Goal: Information Seeking & Learning: Learn about a topic

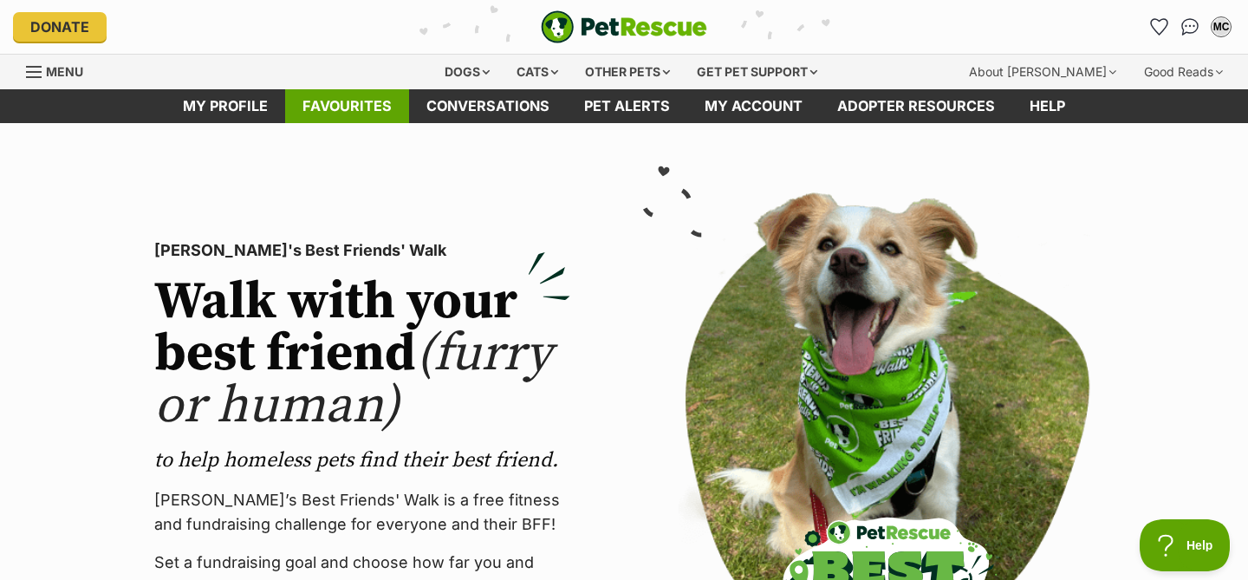
click at [366, 103] on link "Favourites" at bounding box center [347, 106] width 124 height 34
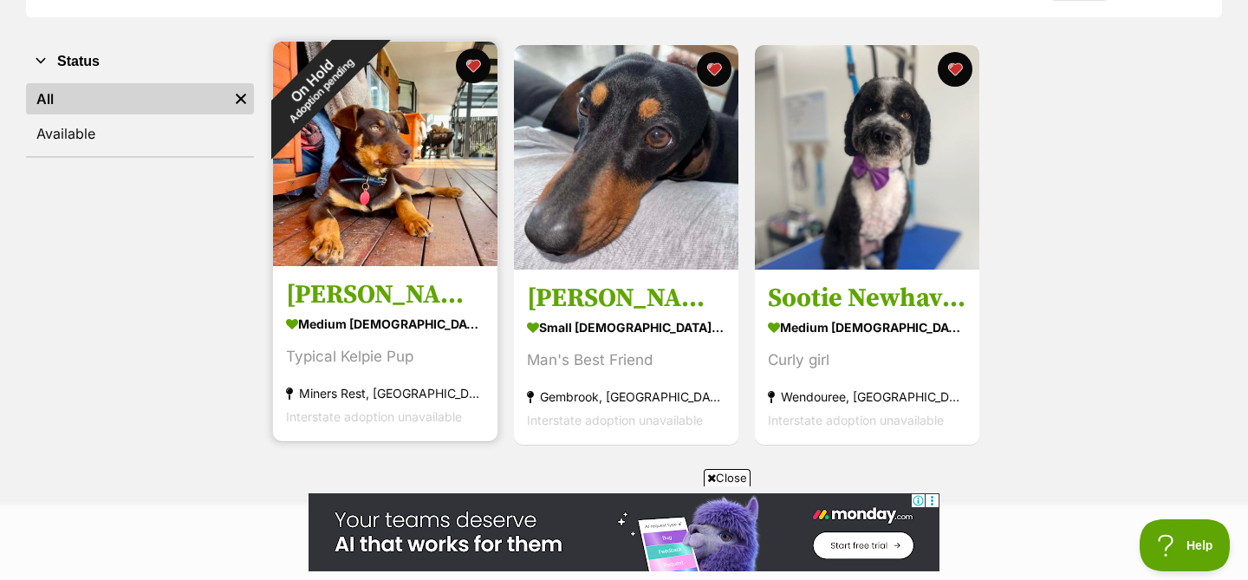
scroll to position [305, 0]
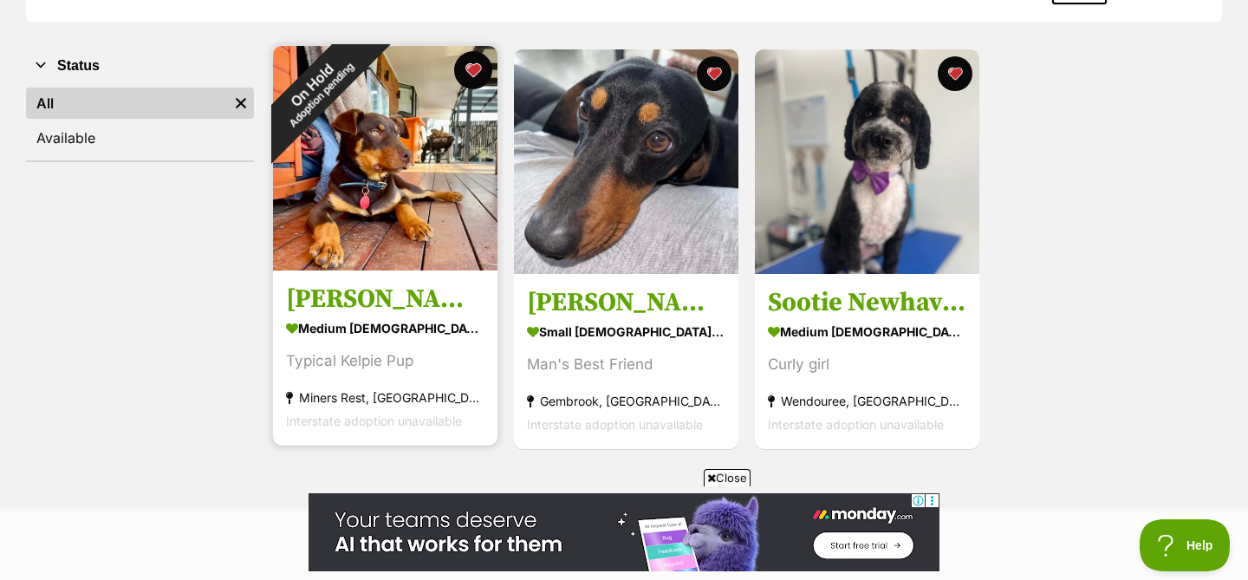
click at [472, 84] on button "favourite" at bounding box center [473, 70] width 38 height 38
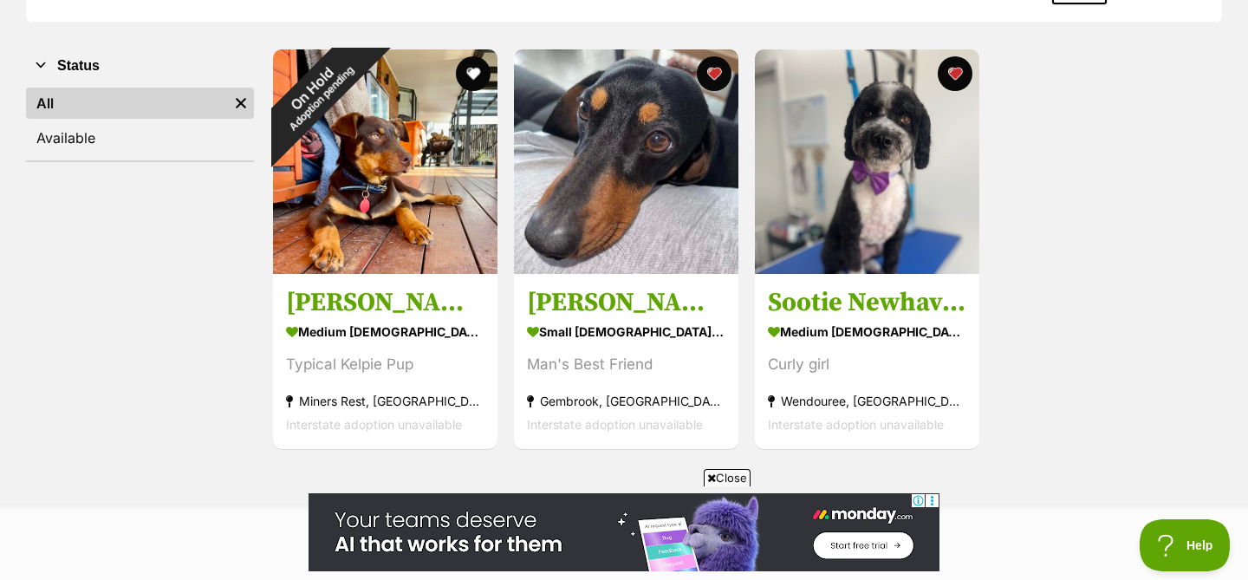
scroll to position [0, 0]
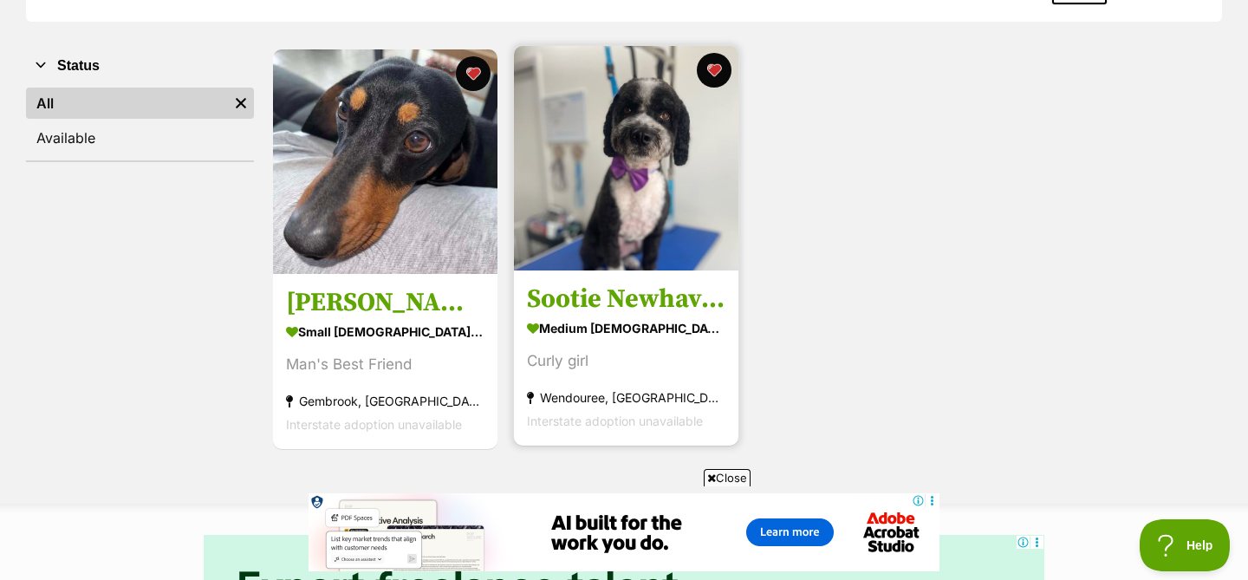
click at [680, 252] on img at bounding box center [626, 158] width 224 height 224
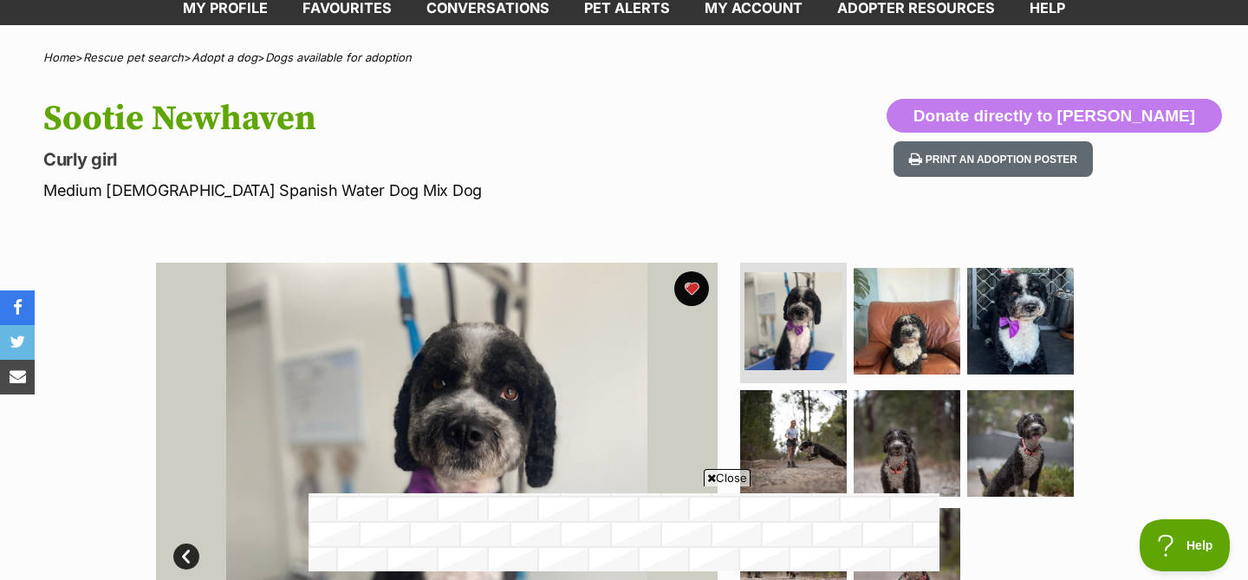
scroll to position [15, 0]
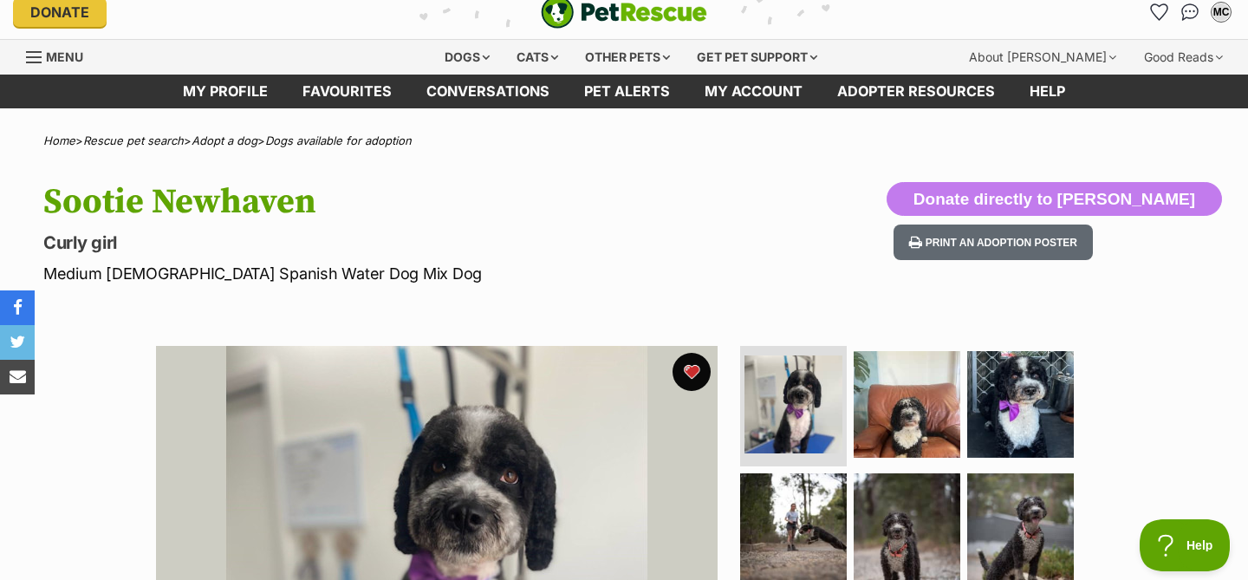
click at [700, 370] on button "favourite" at bounding box center [692, 372] width 38 height 38
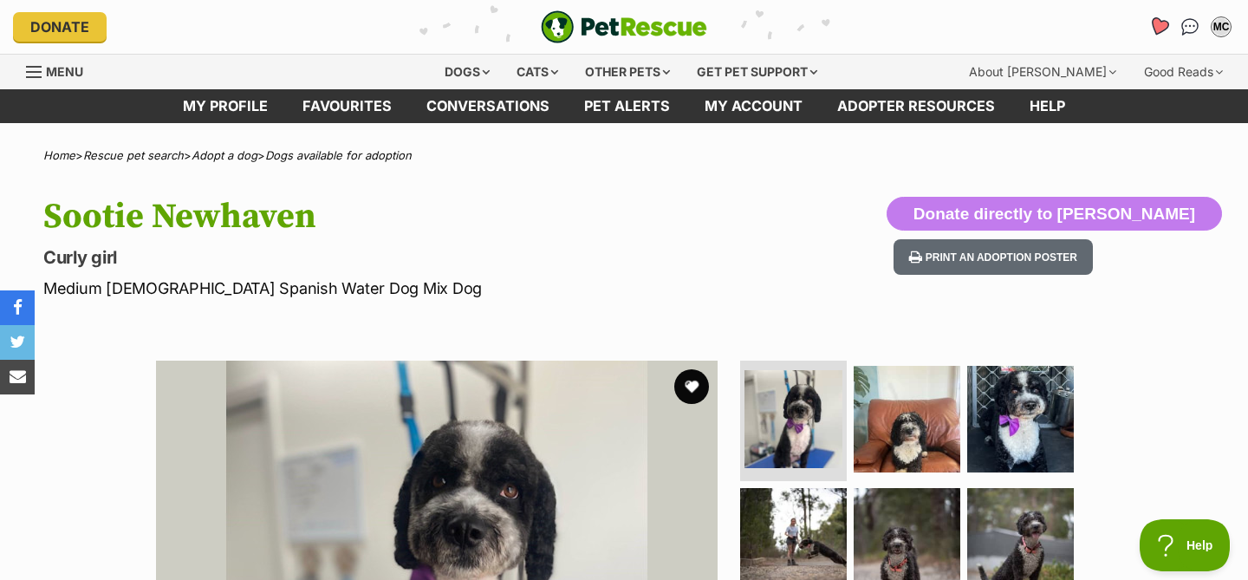
click at [1160, 23] on icon "Favourites" at bounding box center [1158, 26] width 21 height 20
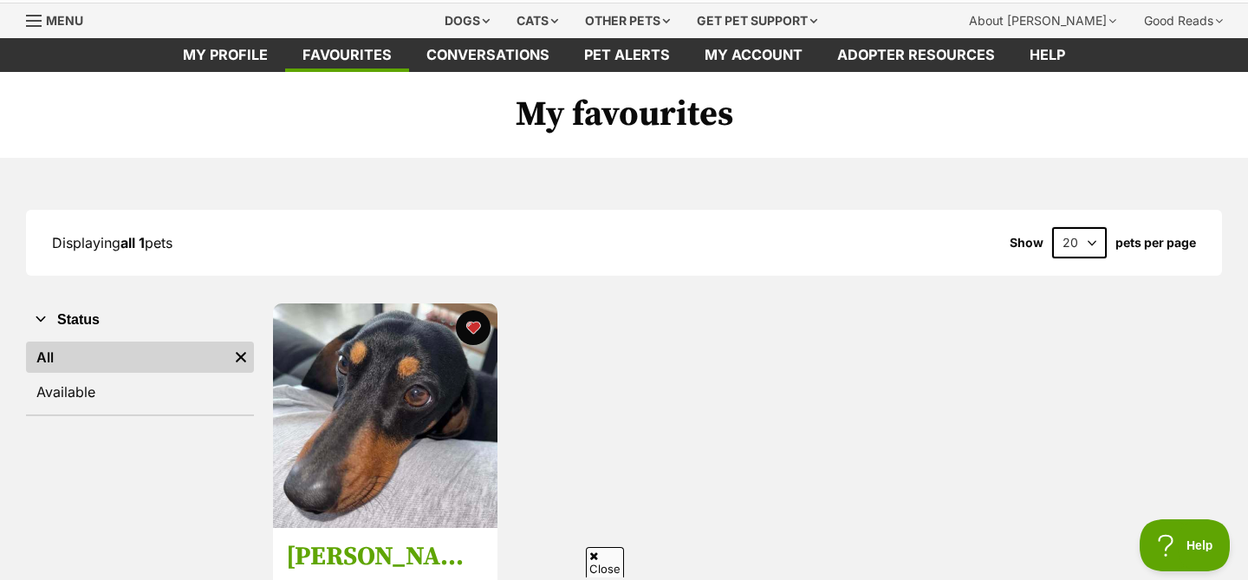
scroll to position [93, 0]
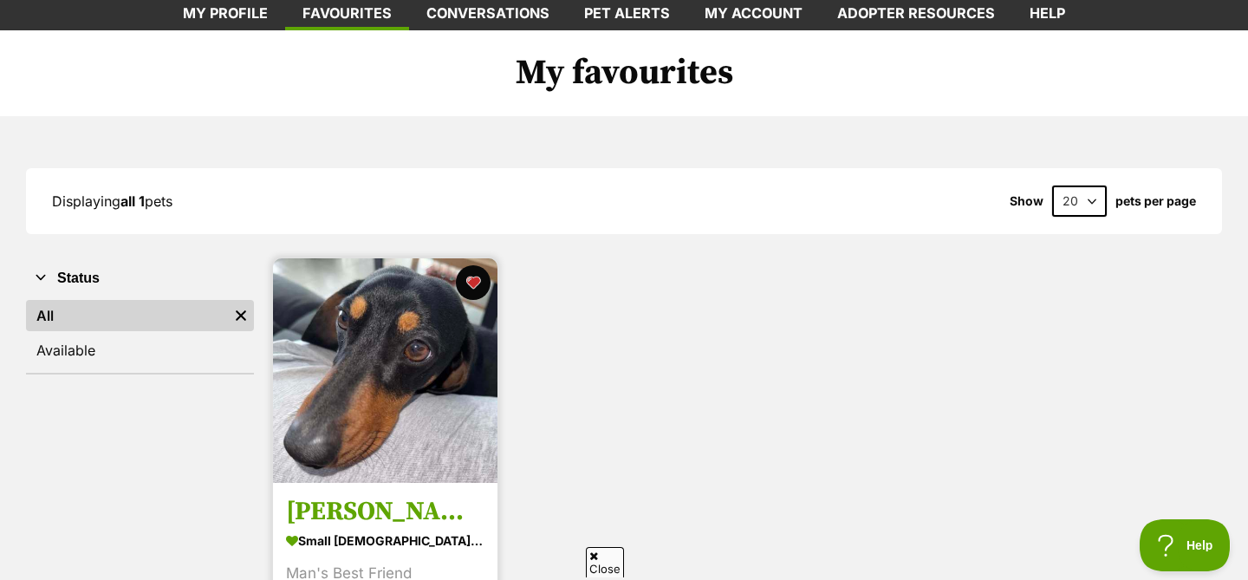
click at [414, 383] on img at bounding box center [385, 370] width 224 height 224
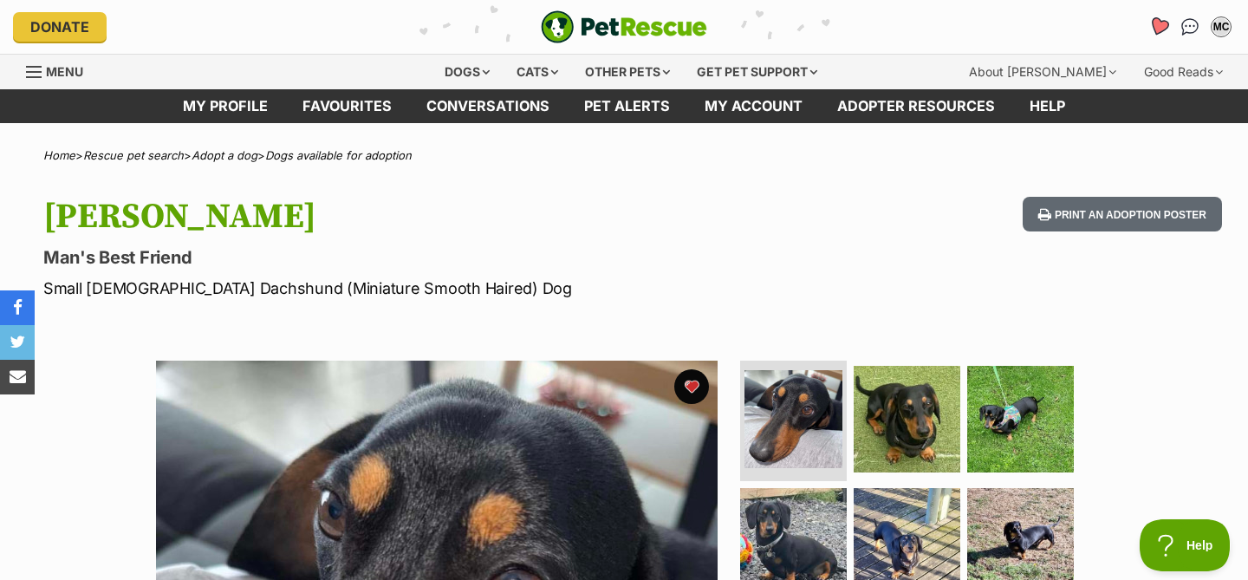
click at [1163, 29] on icon "Favourites" at bounding box center [1158, 26] width 21 height 20
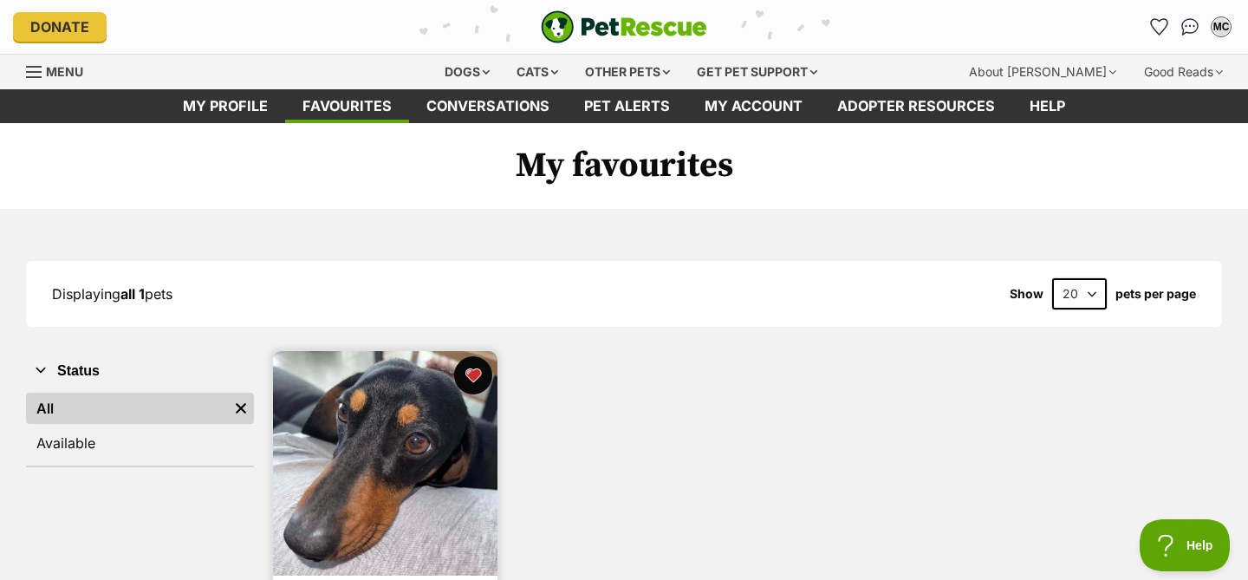
click at [468, 378] on button "favourite" at bounding box center [473, 375] width 38 height 38
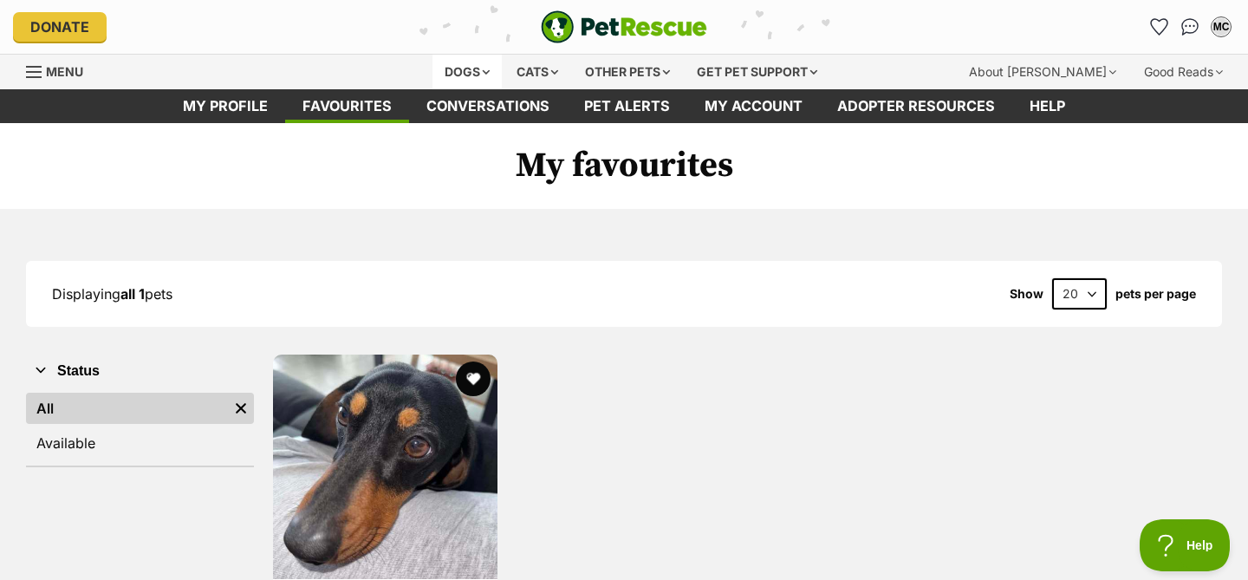
click at [472, 73] on div "Dogs" at bounding box center [467, 72] width 69 height 35
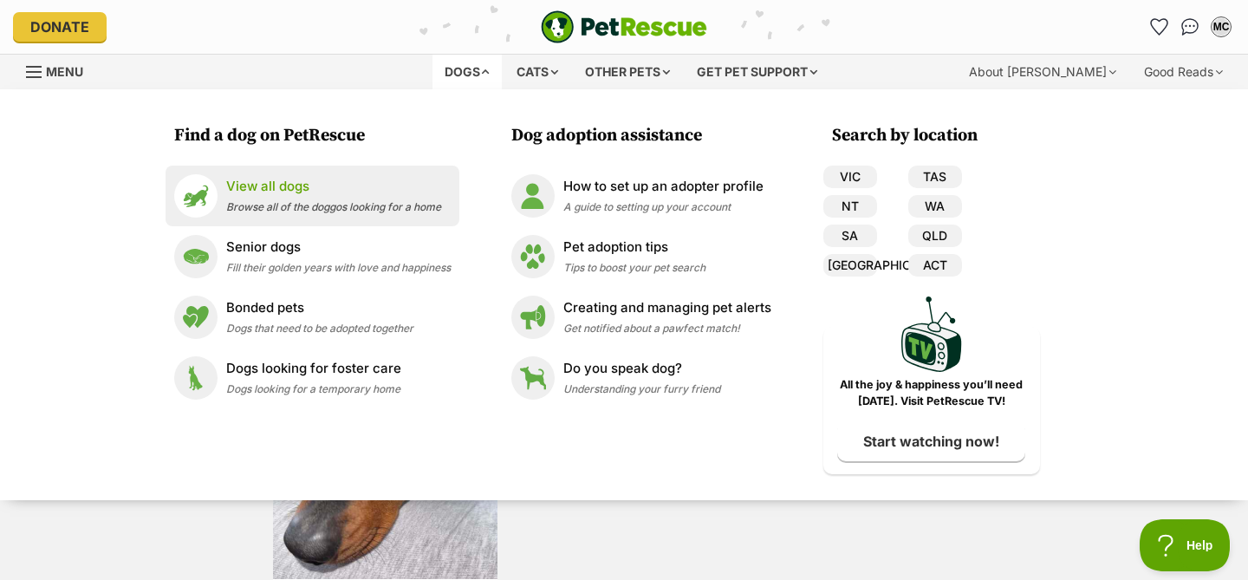
click at [312, 195] on p "View all dogs" at bounding box center [333, 187] width 215 height 20
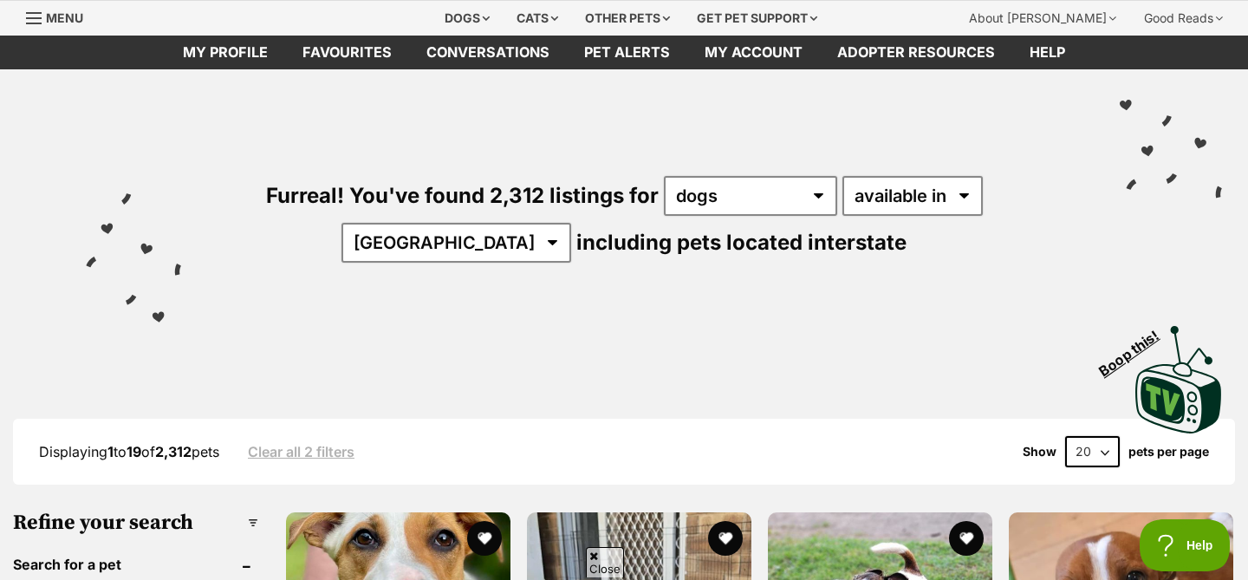
scroll to position [55, 0]
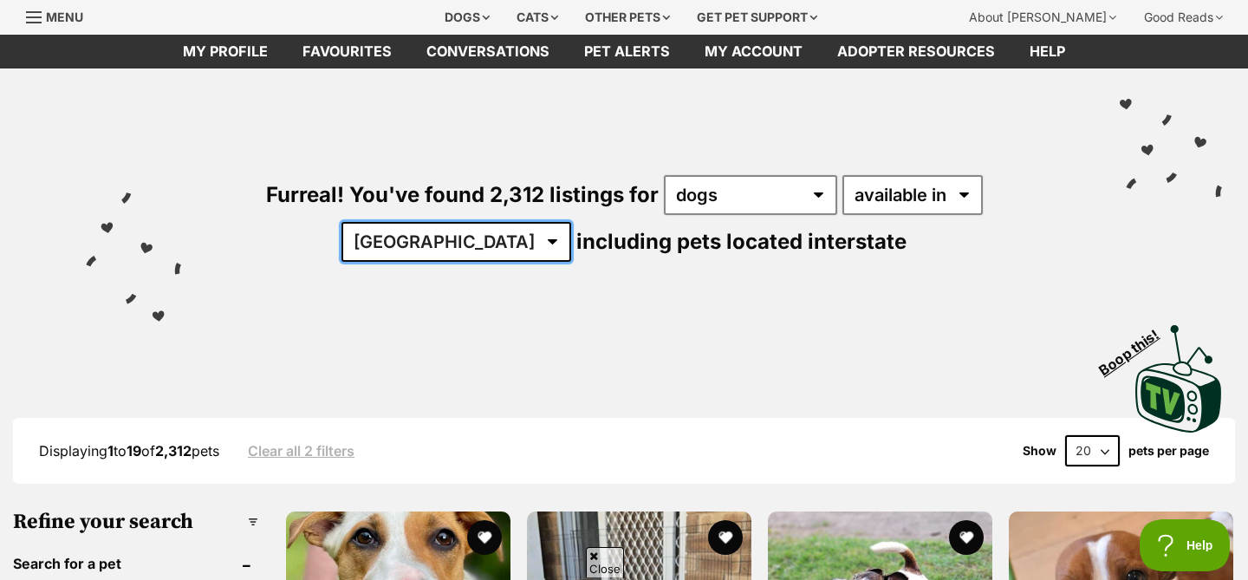
click at [571, 222] on select "[GEOGRAPHIC_DATA] [GEOGRAPHIC_DATA] [GEOGRAPHIC_DATA] [GEOGRAPHIC_DATA] [GEOGRA…" at bounding box center [457, 242] width 230 height 40
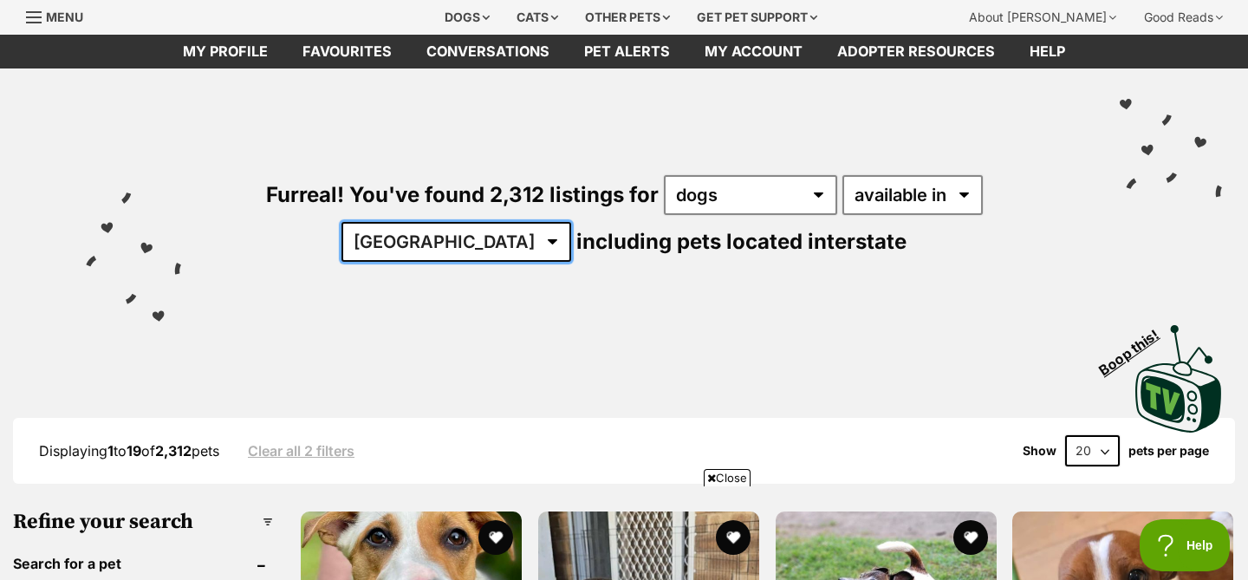
scroll to position [0, 0]
select select "VIC"
click at [571, 222] on select "[GEOGRAPHIC_DATA] [GEOGRAPHIC_DATA] [GEOGRAPHIC_DATA] [GEOGRAPHIC_DATA] [GEOGRA…" at bounding box center [457, 242] width 230 height 40
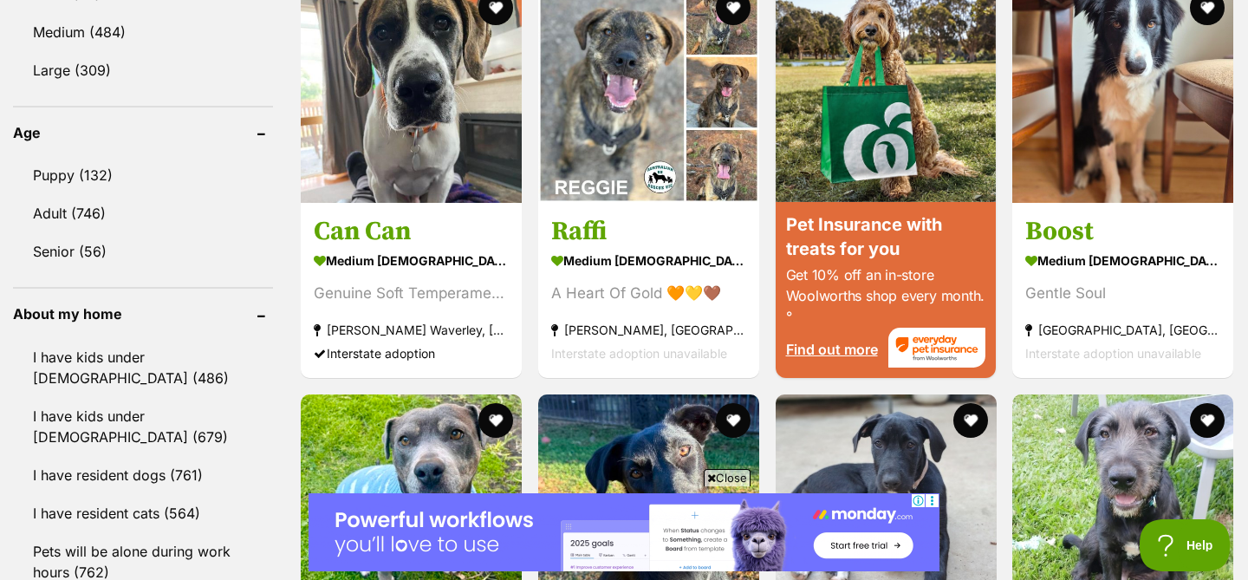
scroll to position [1728, 0]
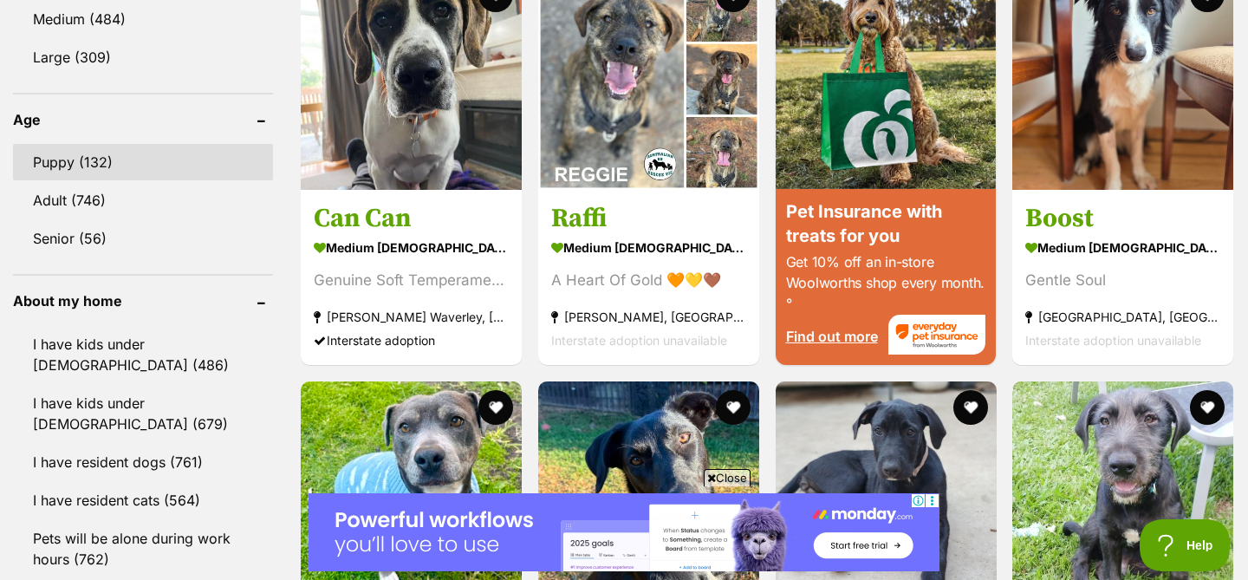
click at [101, 155] on link "Puppy (132)" at bounding box center [143, 162] width 260 height 36
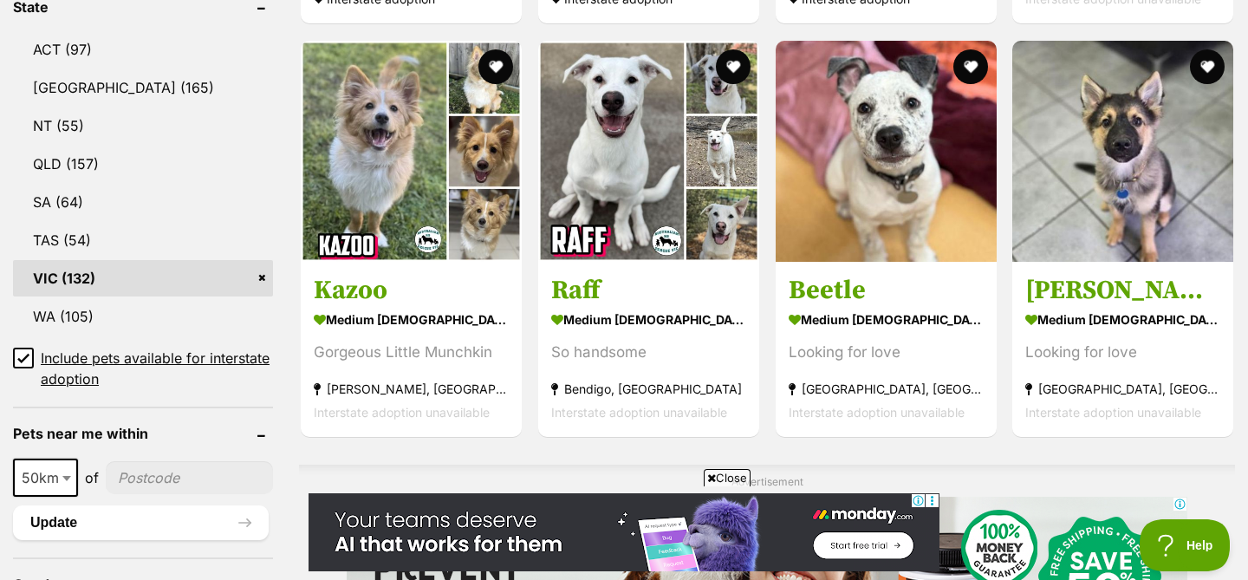
scroll to position [945, 0]
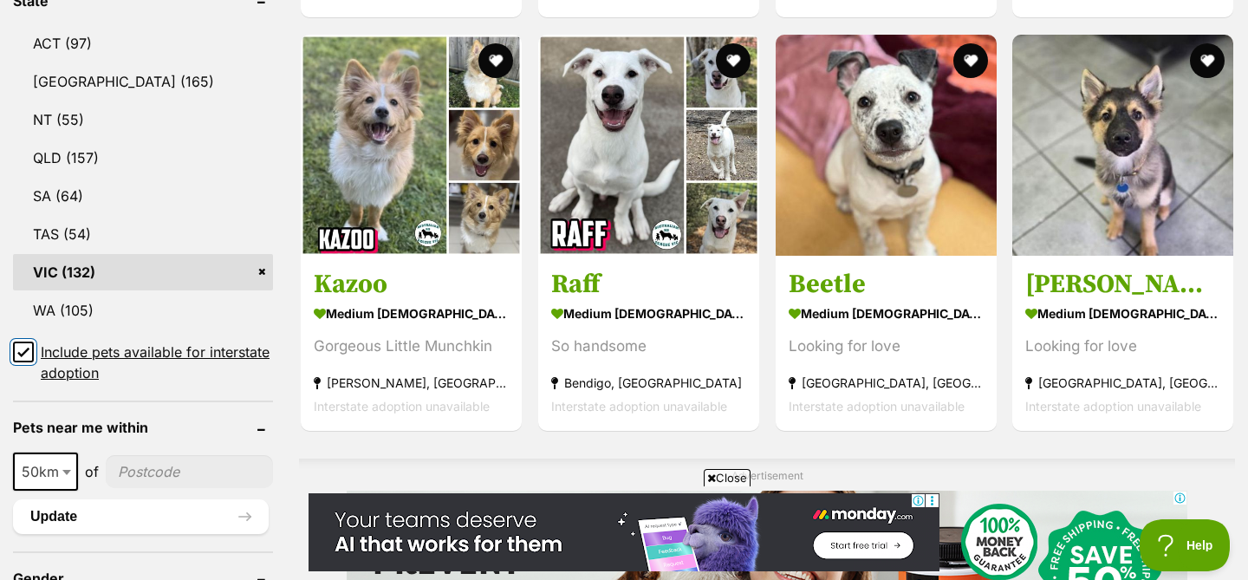
click at [29, 347] on input "Include pets available for interstate adoption" at bounding box center [23, 352] width 21 height 21
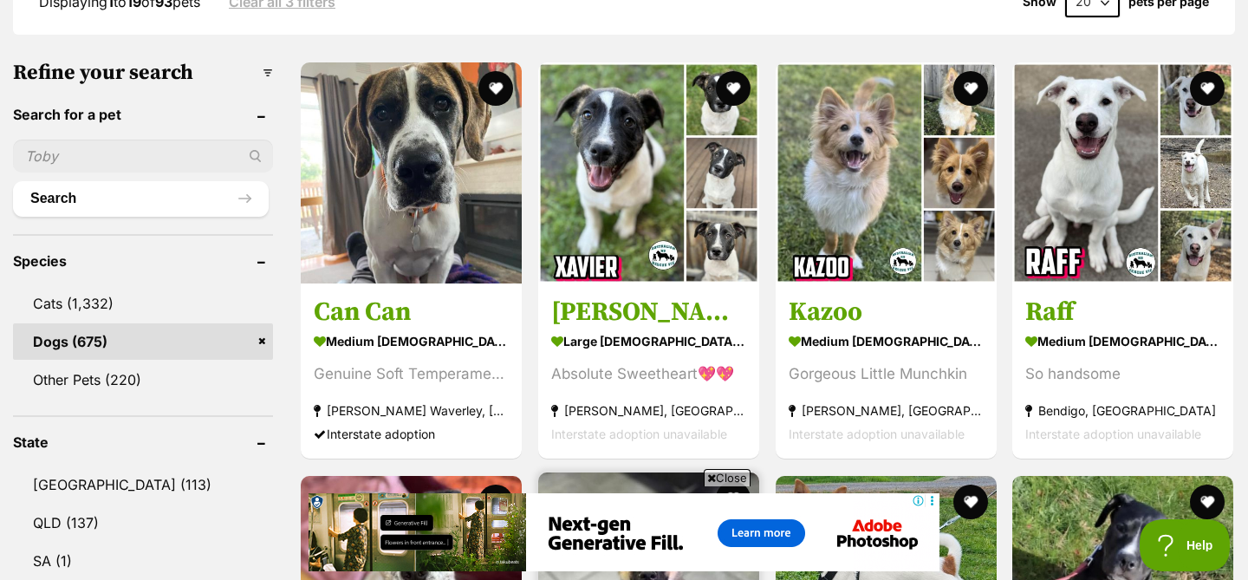
scroll to position [467, 0]
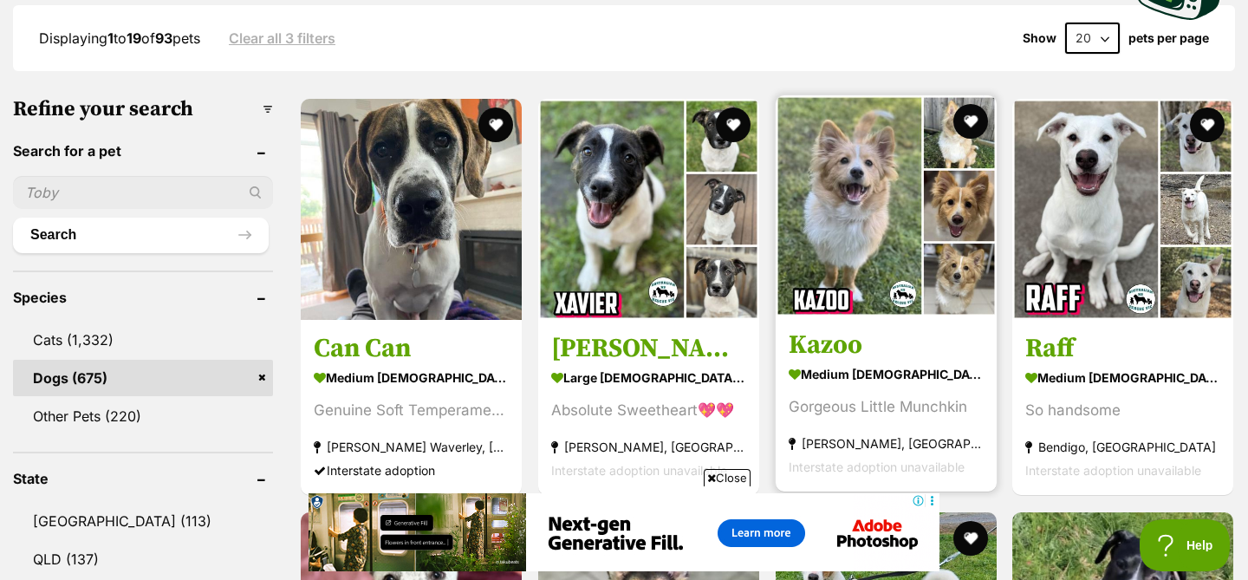
click at [875, 369] on strong "medium male Dog" at bounding box center [886, 374] width 195 height 25
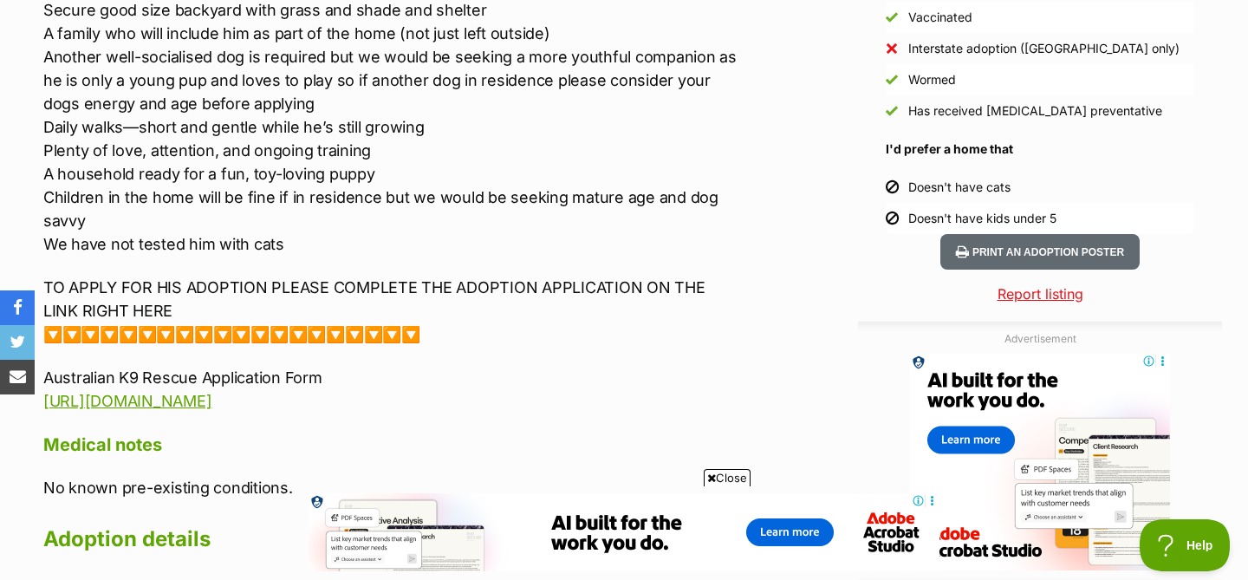
scroll to position [1653, 0]
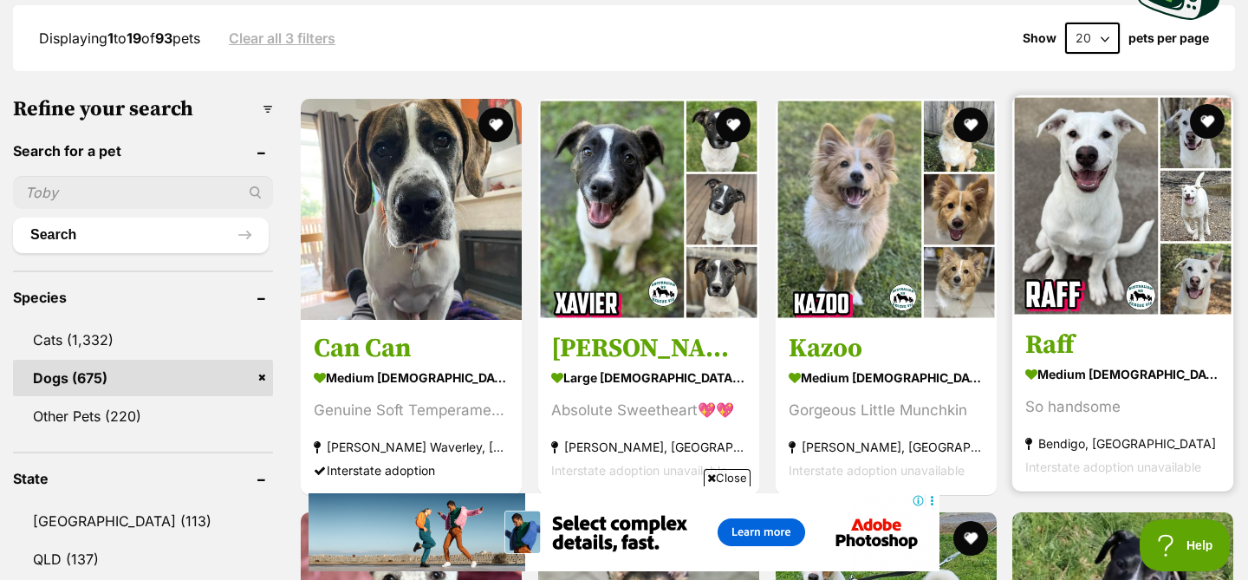
click at [1080, 259] on img at bounding box center [1122, 205] width 221 height 221
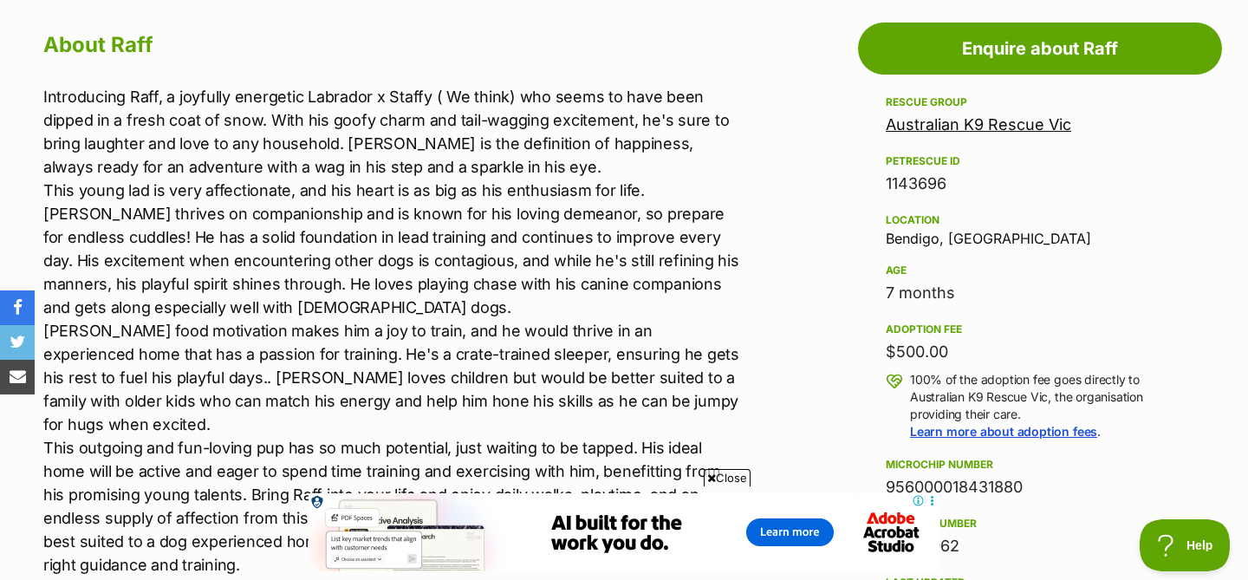
scroll to position [954, 0]
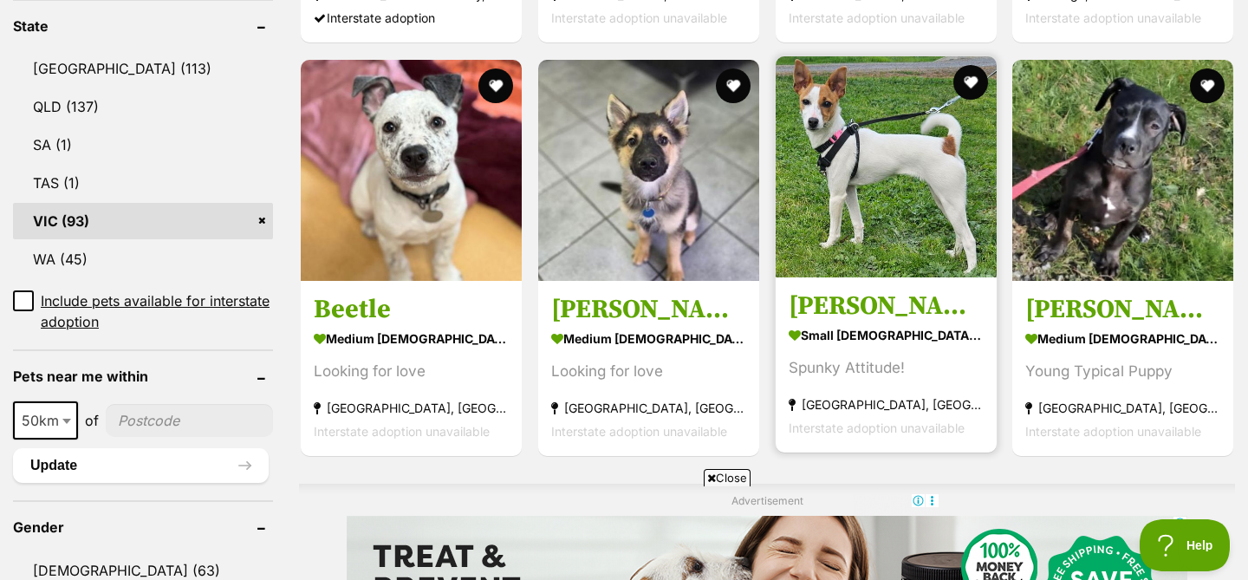
click at [833, 244] on img at bounding box center [886, 166] width 221 height 221
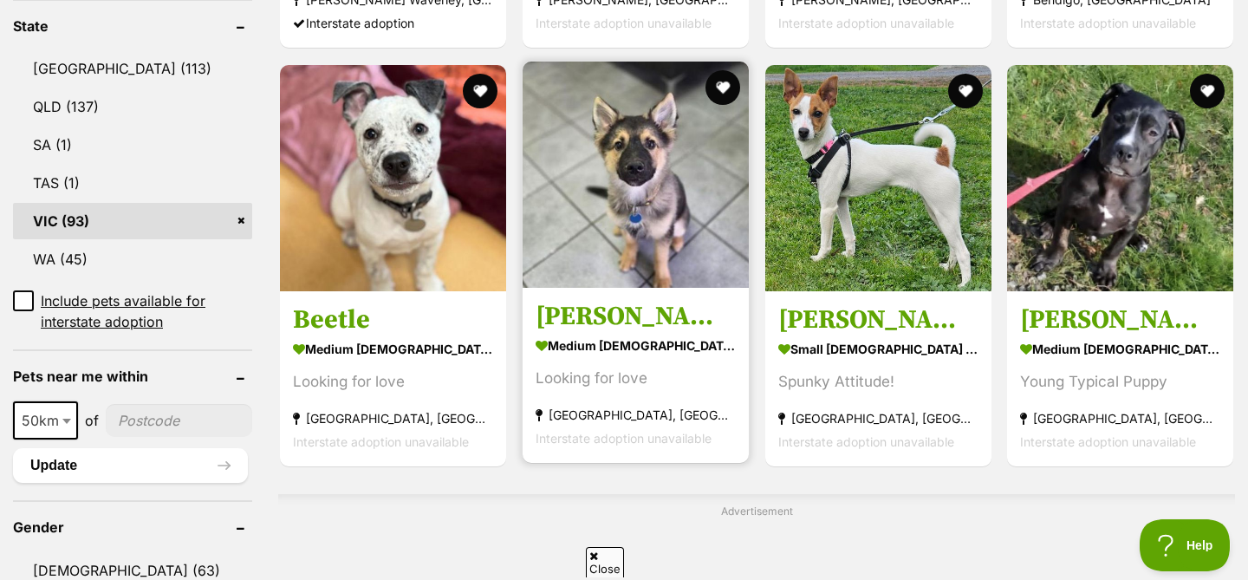
click at [647, 302] on link "Sherman medium male Dog Looking for love Cranbourne West, VIC Interstate adopti…" at bounding box center [636, 375] width 226 height 176
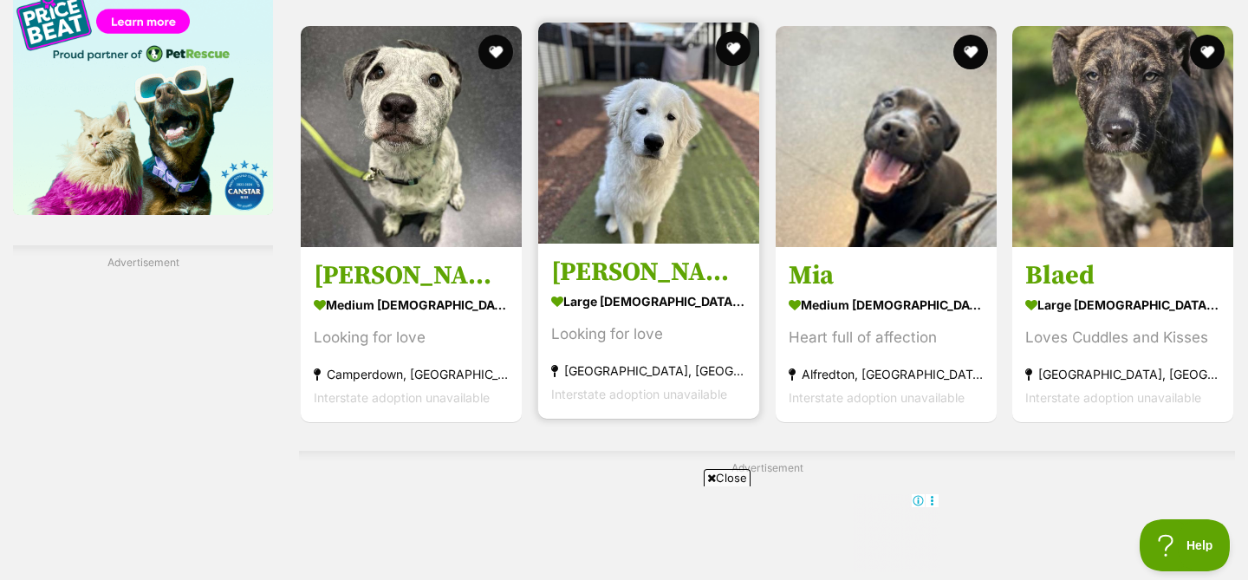
click at [597, 319] on section "large male Dog Looking for love Burwood East, VIC Interstate adoption unavailab…" at bounding box center [648, 348] width 195 height 117
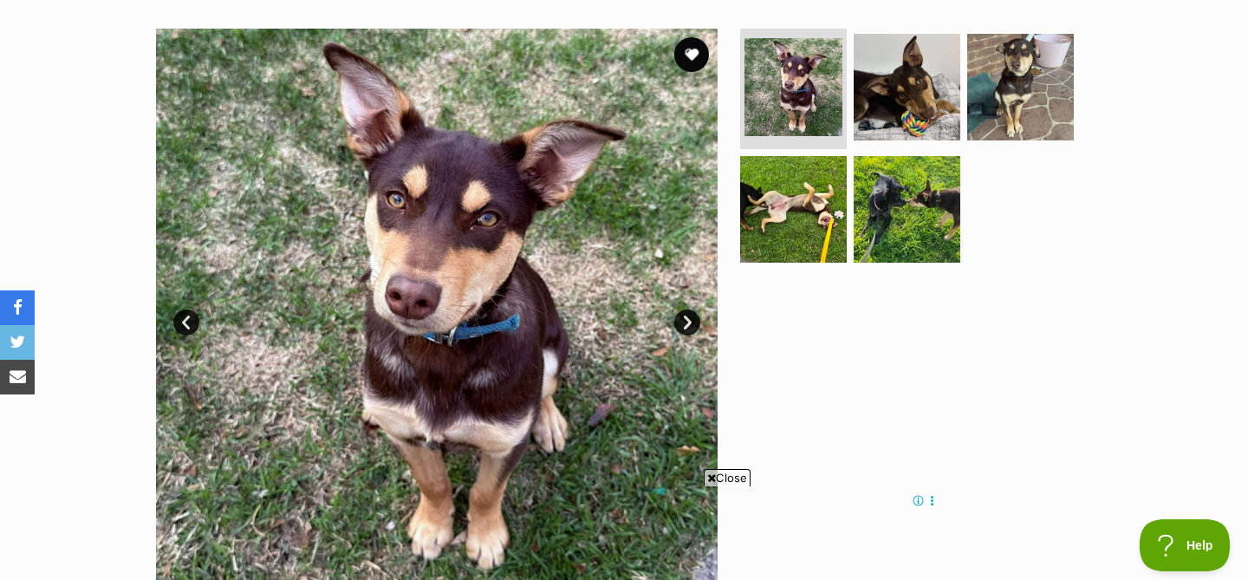
scroll to position [314, 0]
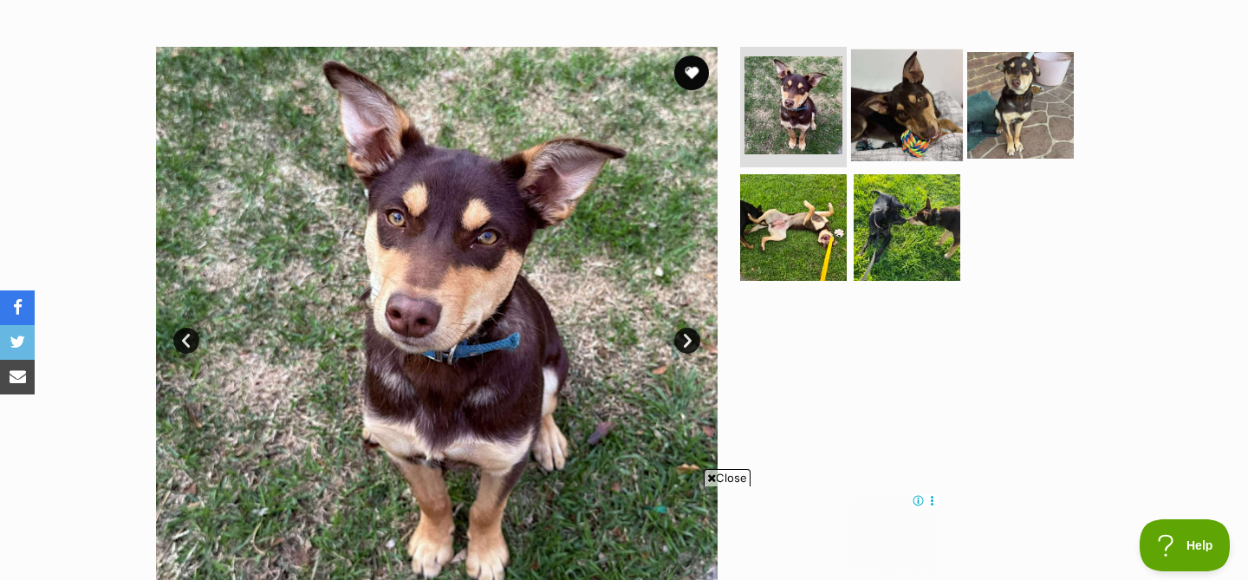
click at [914, 100] on img at bounding box center [907, 105] width 112 height 112
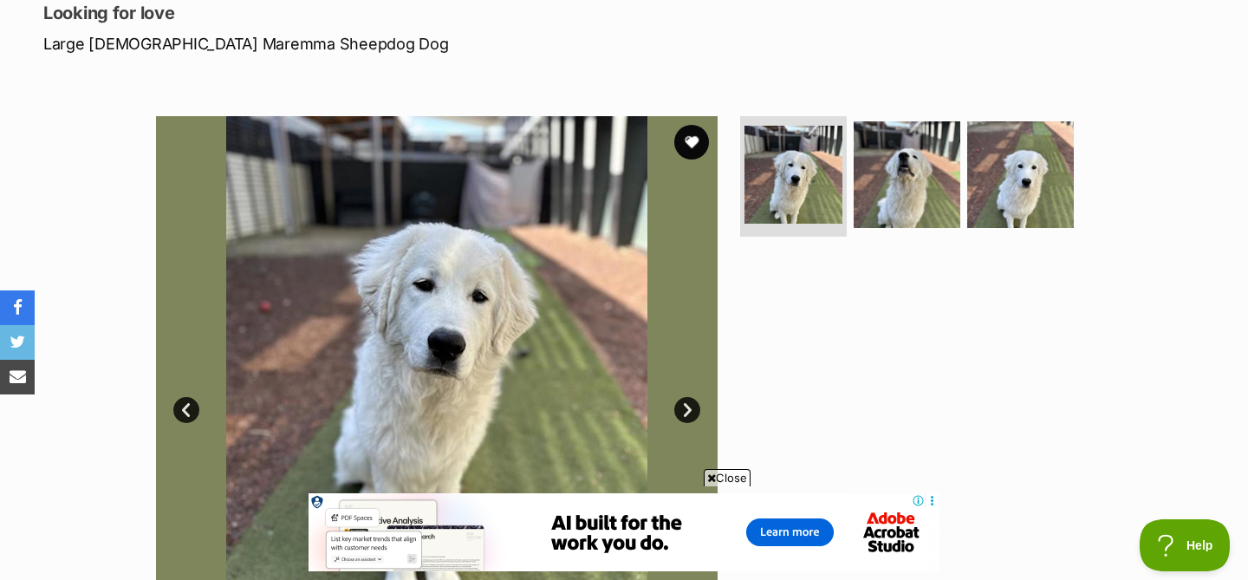
scroll to position [247, 0]
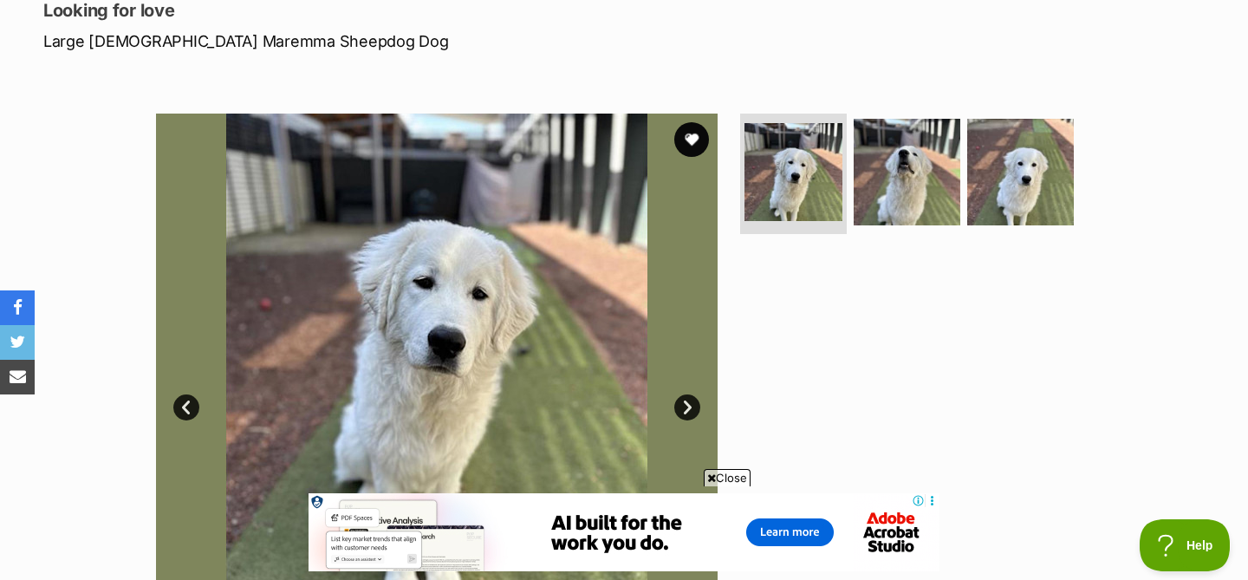
click at [413, 369] on img at bounding box center [437, 395] width 562 height 562
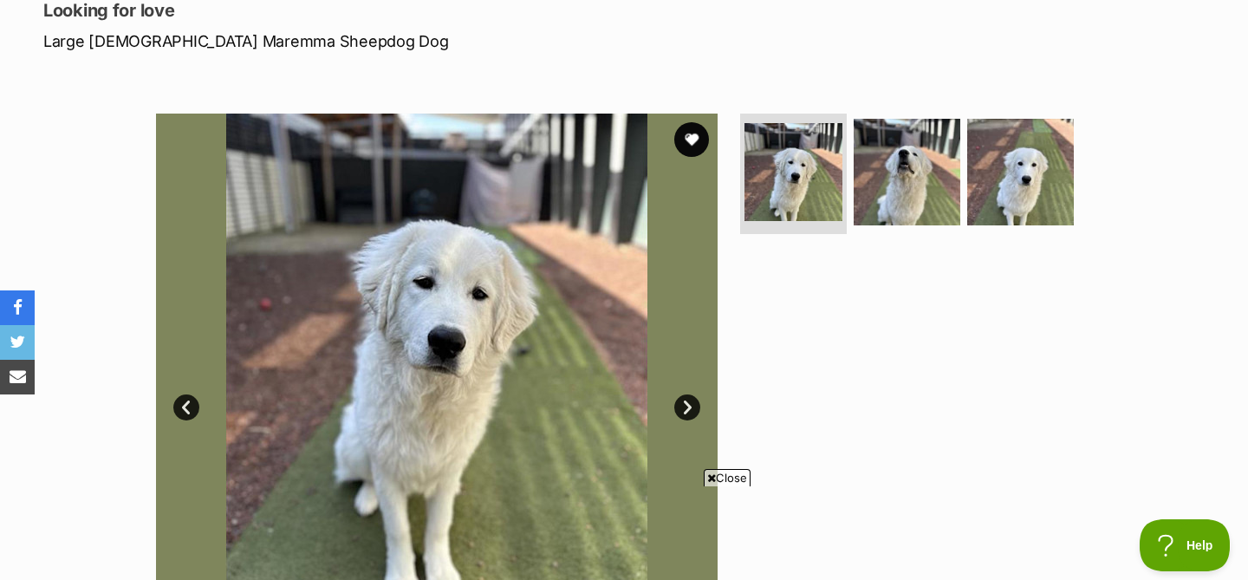
scroll to position [0, 0]
click at [686, 155] on button "favourite" at bounding box center [692, 139] width 38 height 38
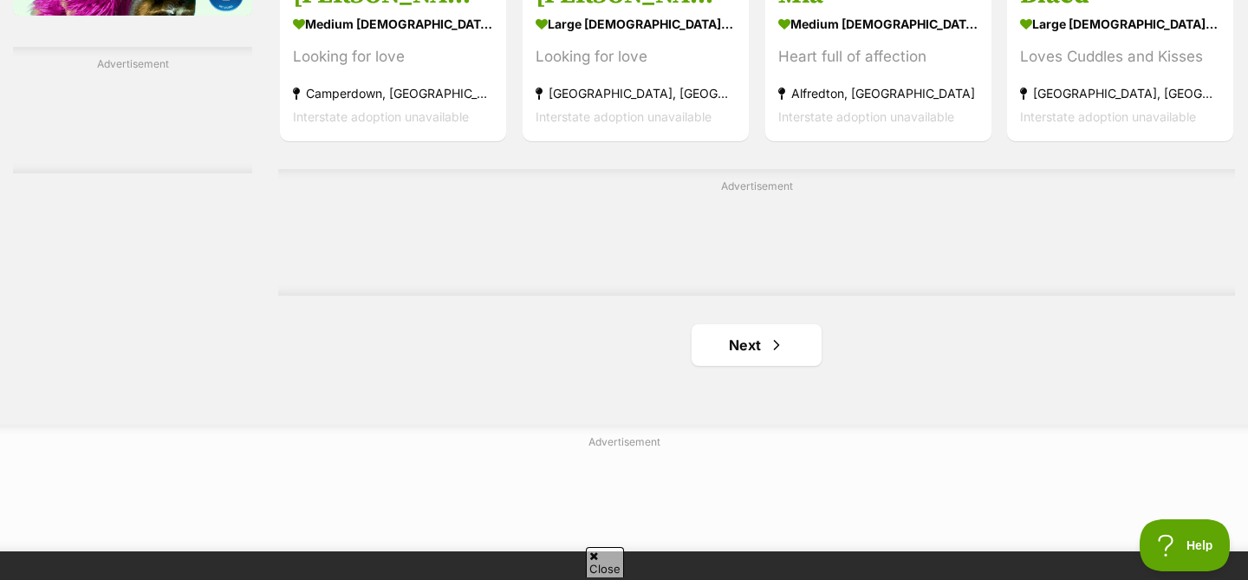
scroll to position [2845, 0]
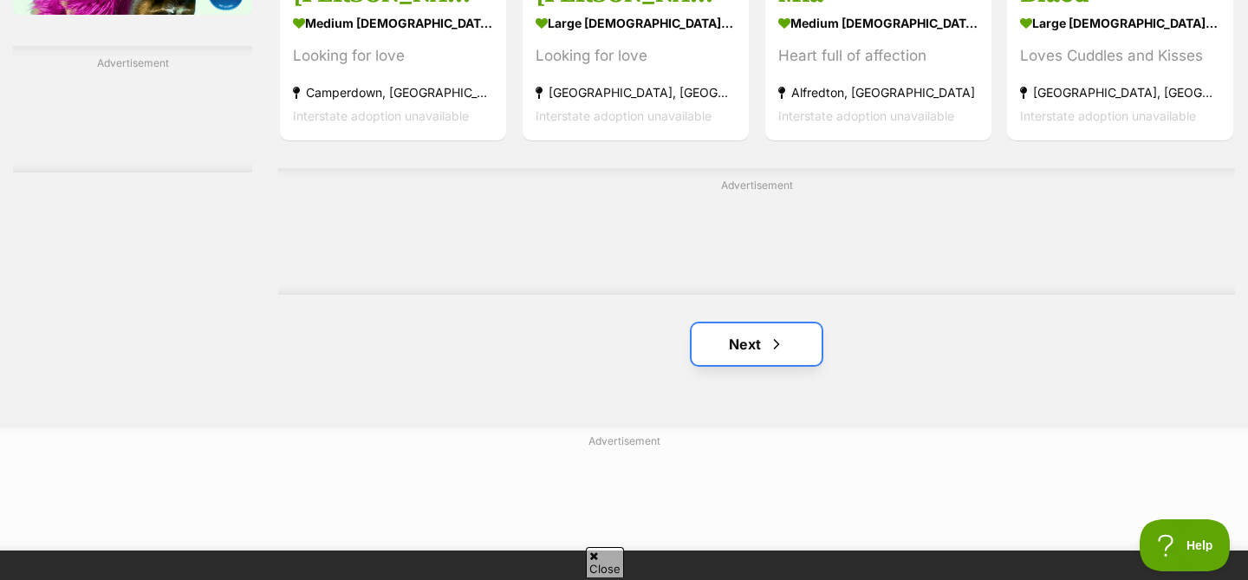
click at [752, 340] on link "Next" at bounding box center [757, 344] width 130 height 42
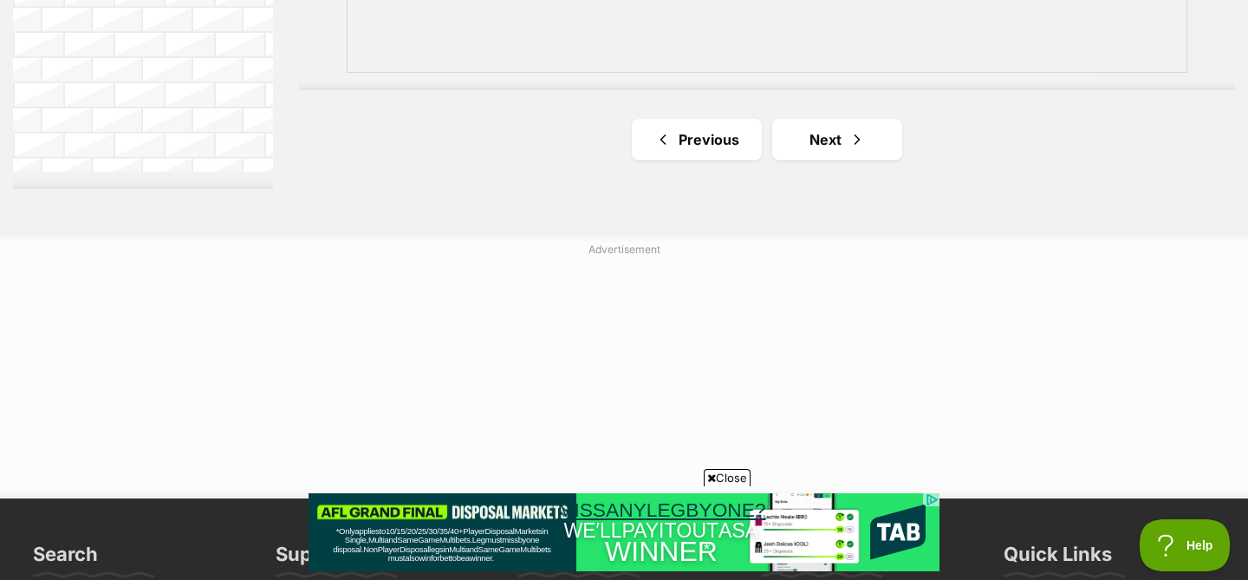
scroll to position [3309, 0]
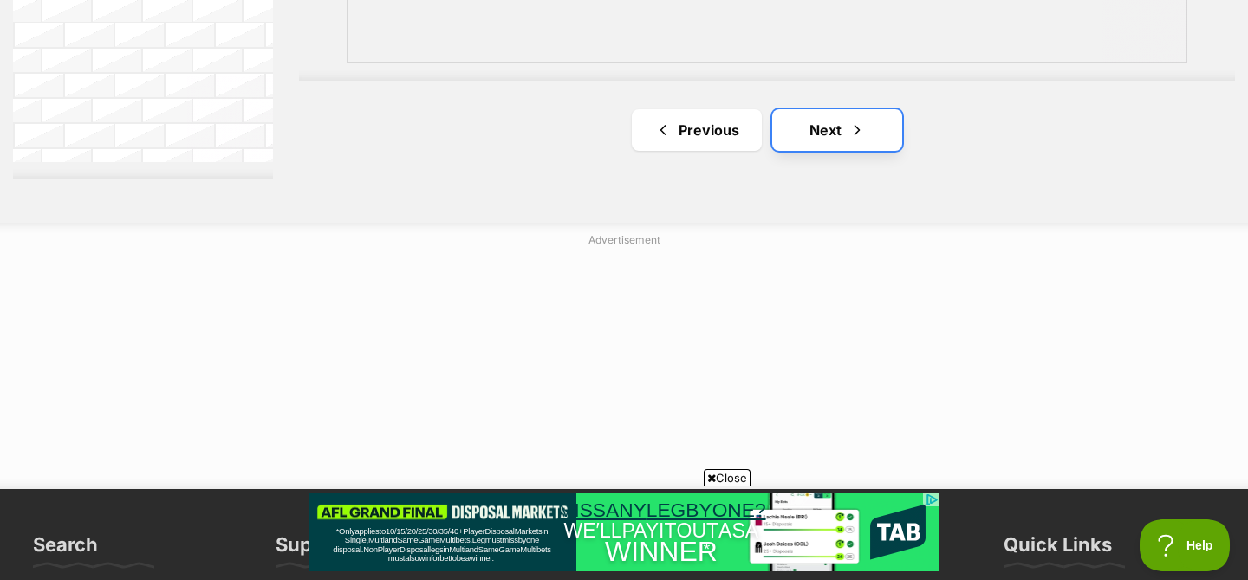
click at [842, 116] on link "Next" at bounding box center [837, 130] width 130 height 42
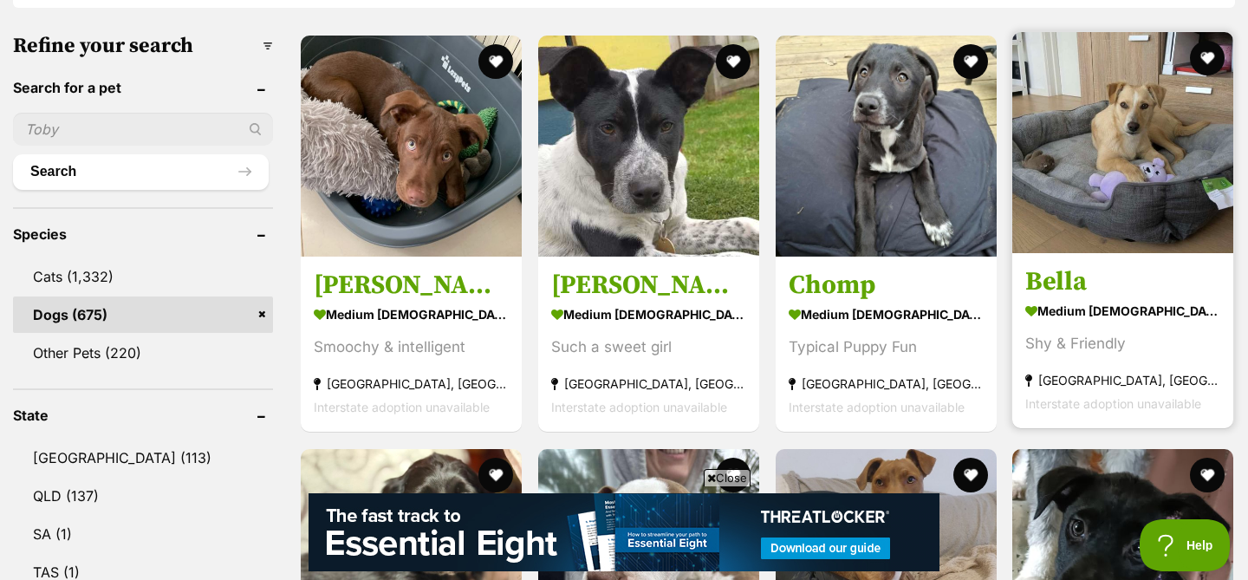
click at [1122, 357] on section "medium female Dog Shy & Friendly Elsternwick, VIC Interstate adoption unavailab…" at bounding box center [1122, 357] width 195 height 117
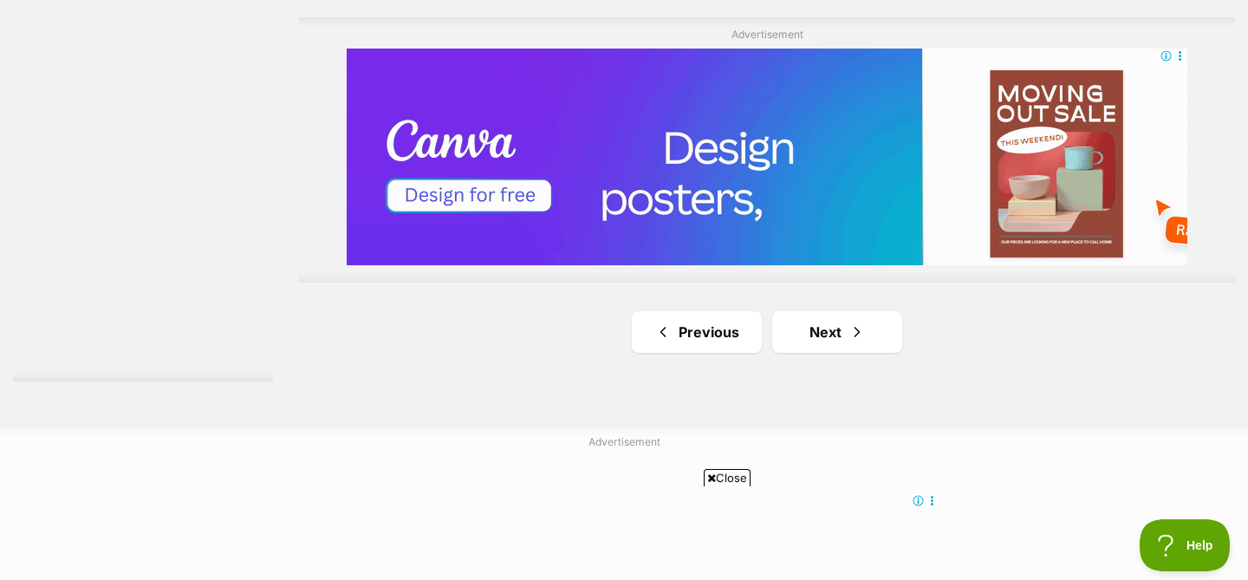
scroll to position [3157, 0]
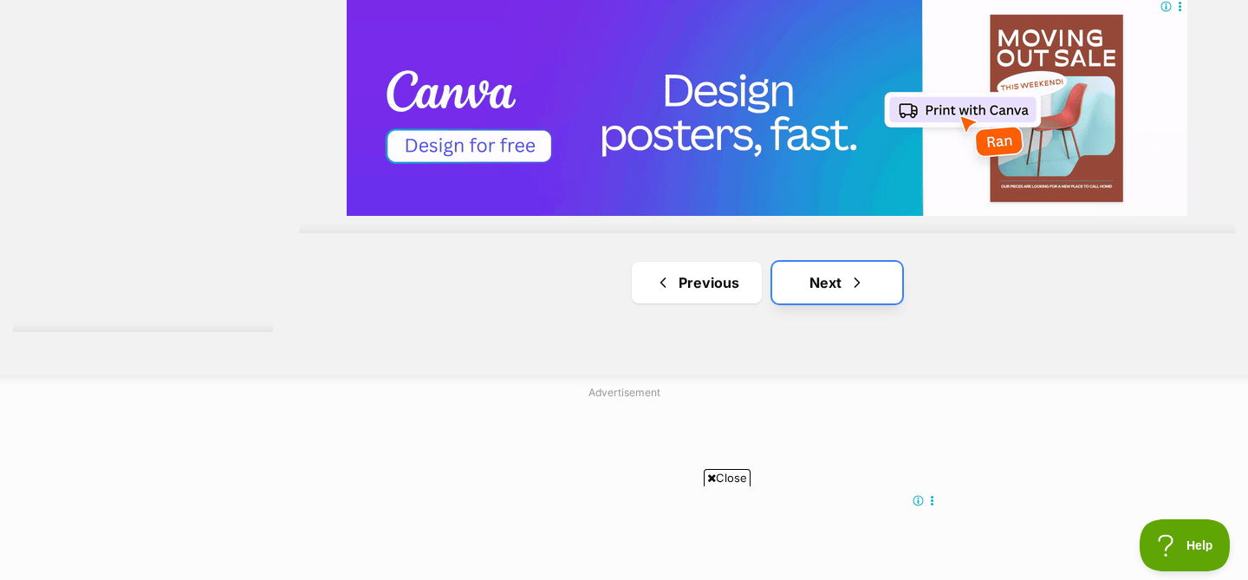
click at [864, 272] on span "Next page" at bounding box center [857, 282] width 17 height 21
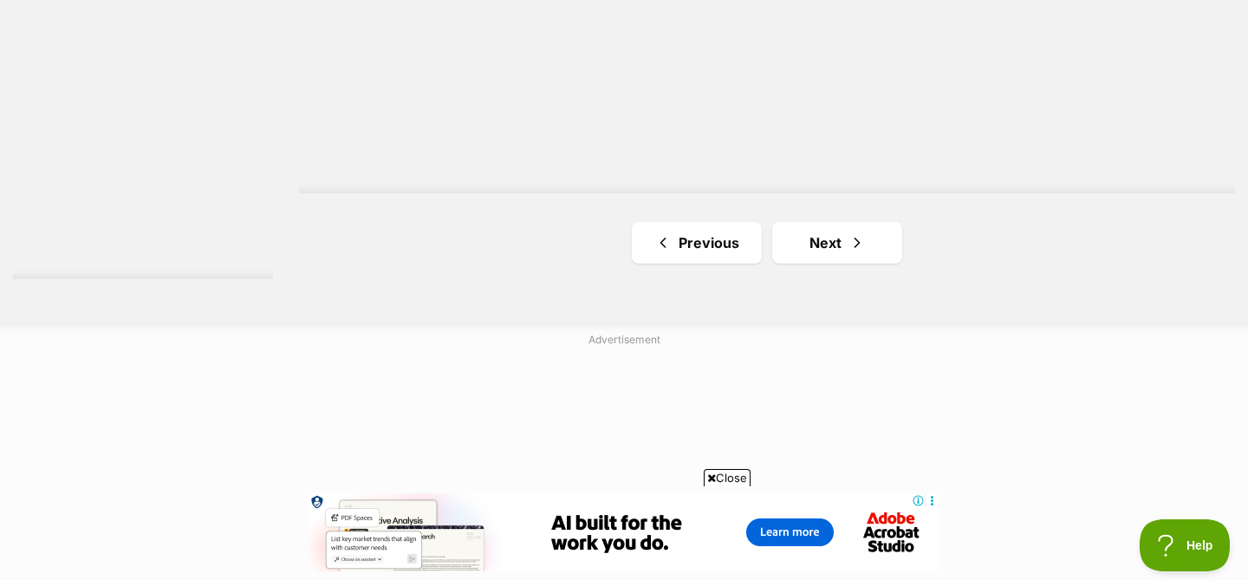
scroll to position [3221, 0]
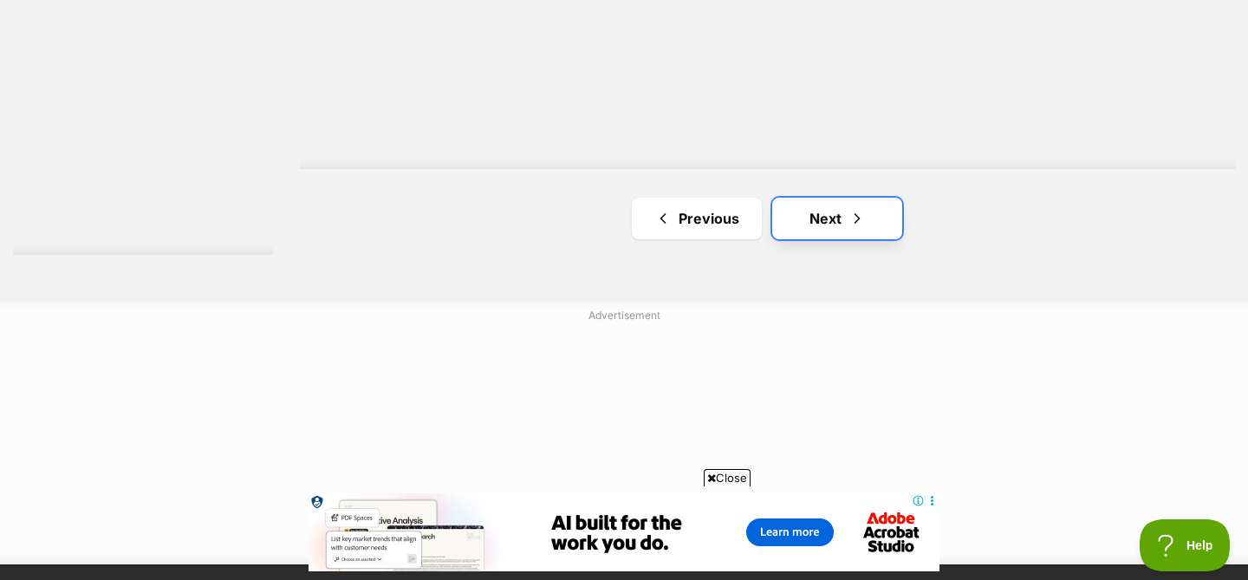
click at [849, 222] on span "Next page" at bounding box center [857, 218] width 17 height 21
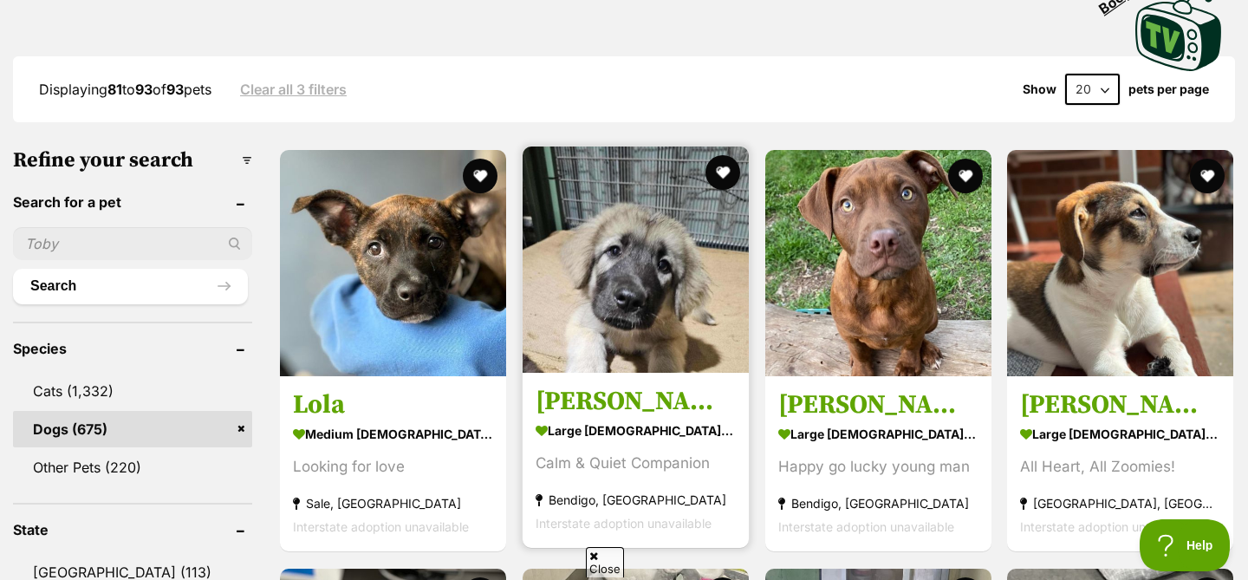
click at [643, 333] on img at bounding box center [636, 259] width 226 height 226
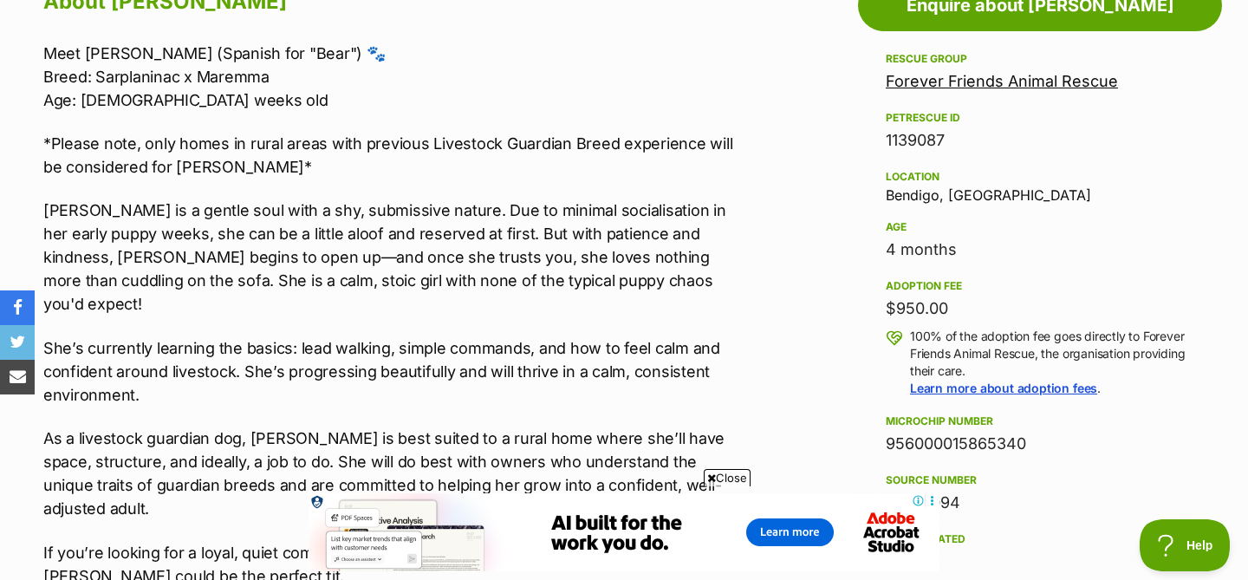
scroll to position [997, 0]
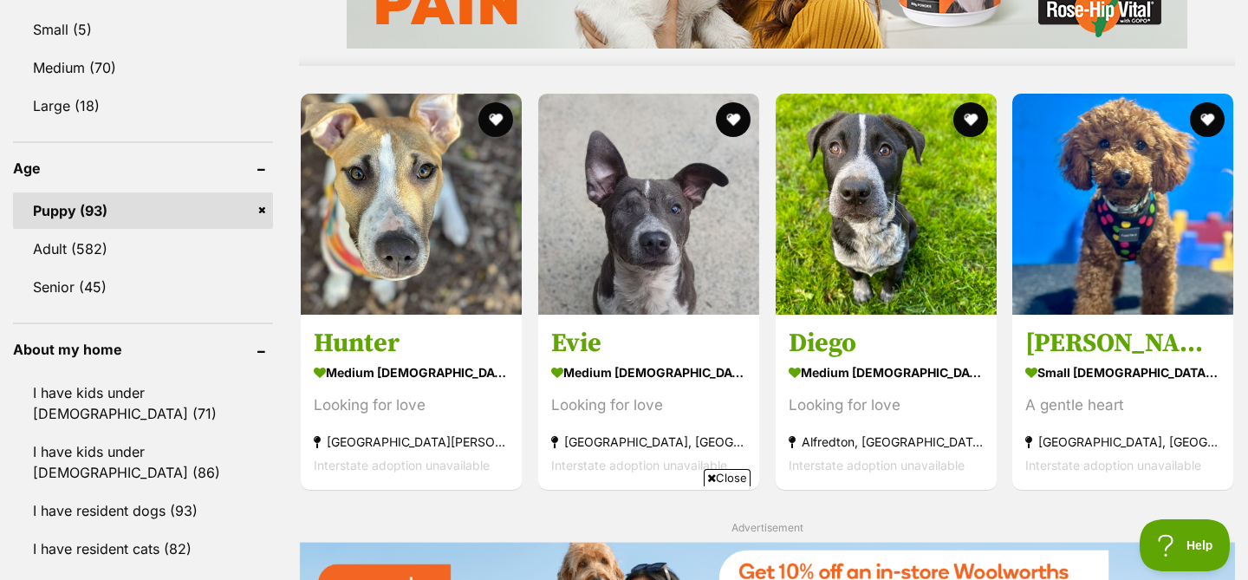
scroll to position [1609, 0]
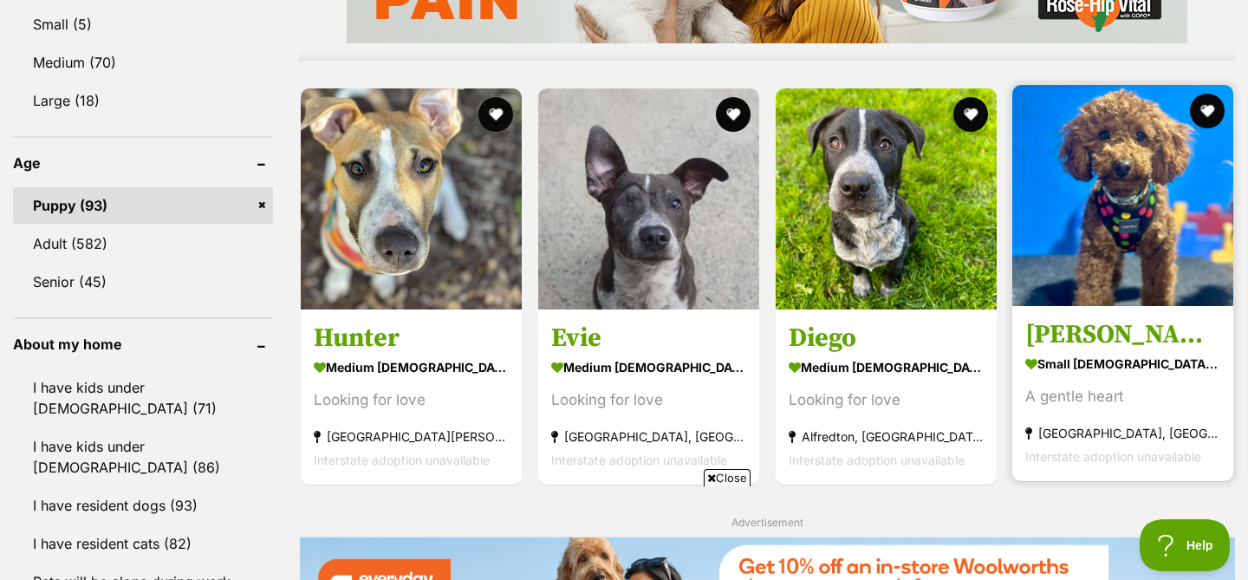
click at [1090, 375] on strong "small [DEMOGRAPHIC_DATA] Dog" at bounding box center [1122, 363] width 195 height 25
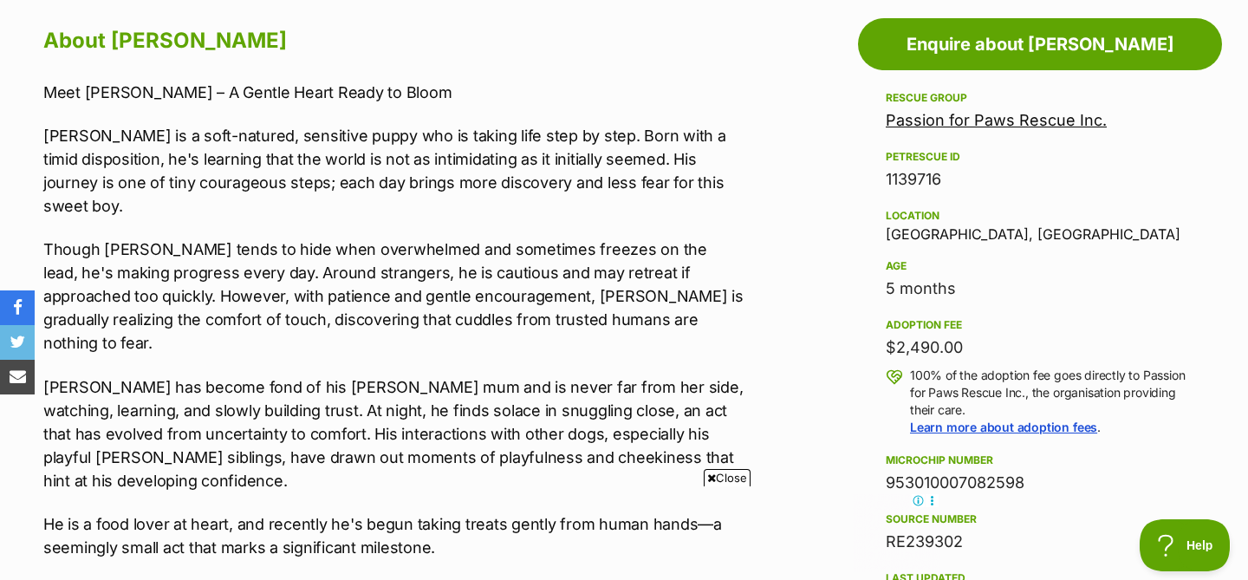
scroll to position [953, 0]
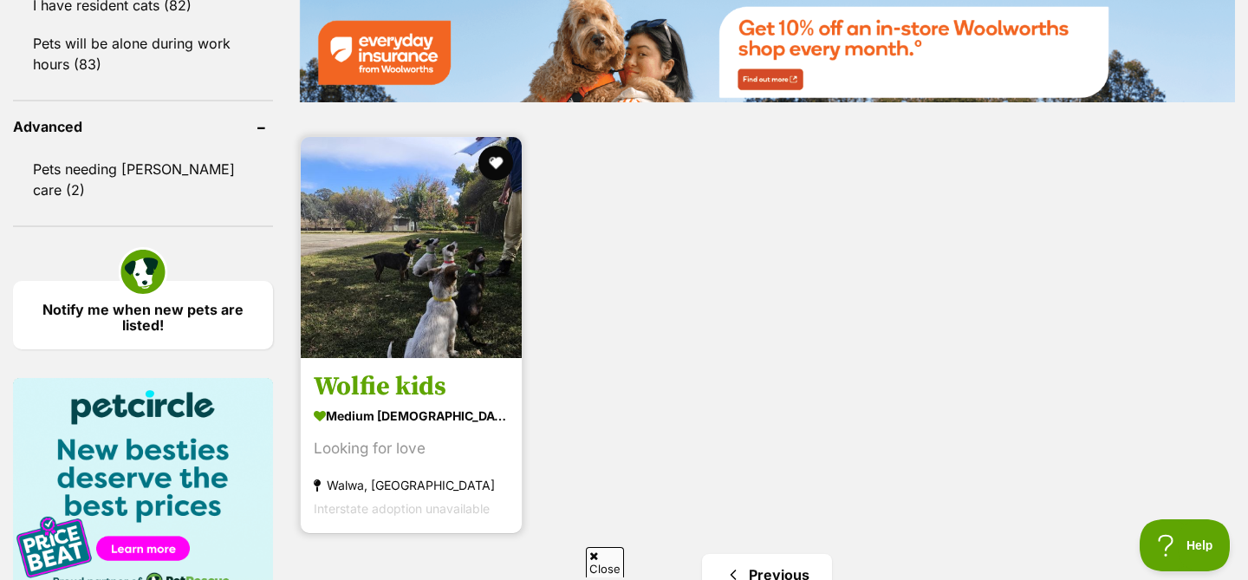
click at [447, 428] on strong "medium [DEMOGRAPHIC_DATA] Dog" at bounding box center [411, 415] width 195 height 25
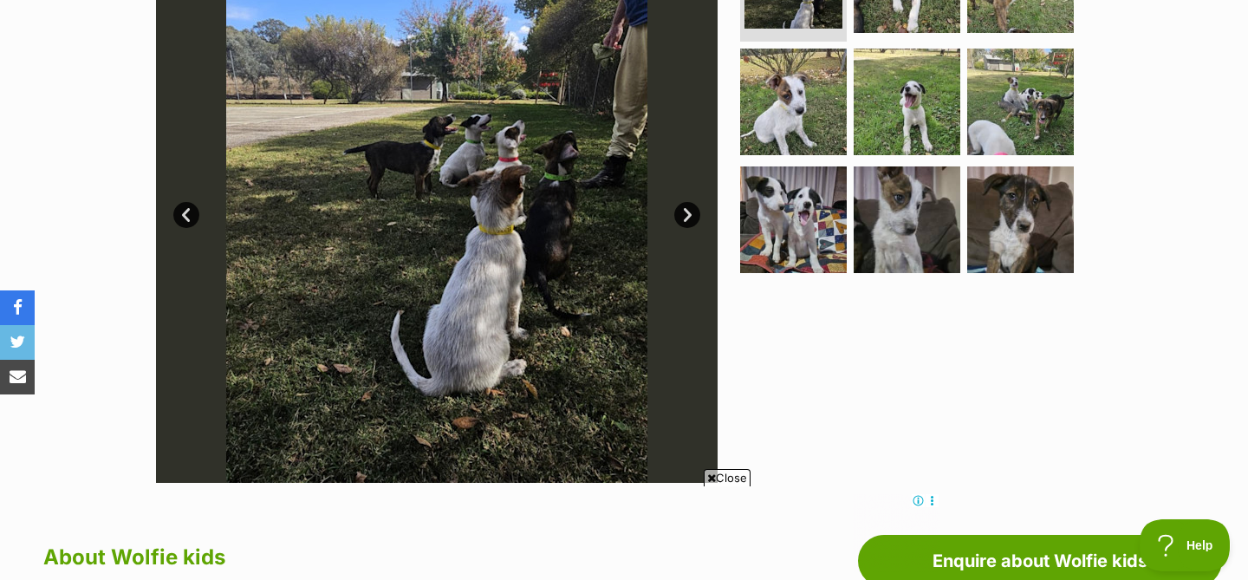
click at [447, 341] on img at bounding box center [437, 202] width 562 height 562
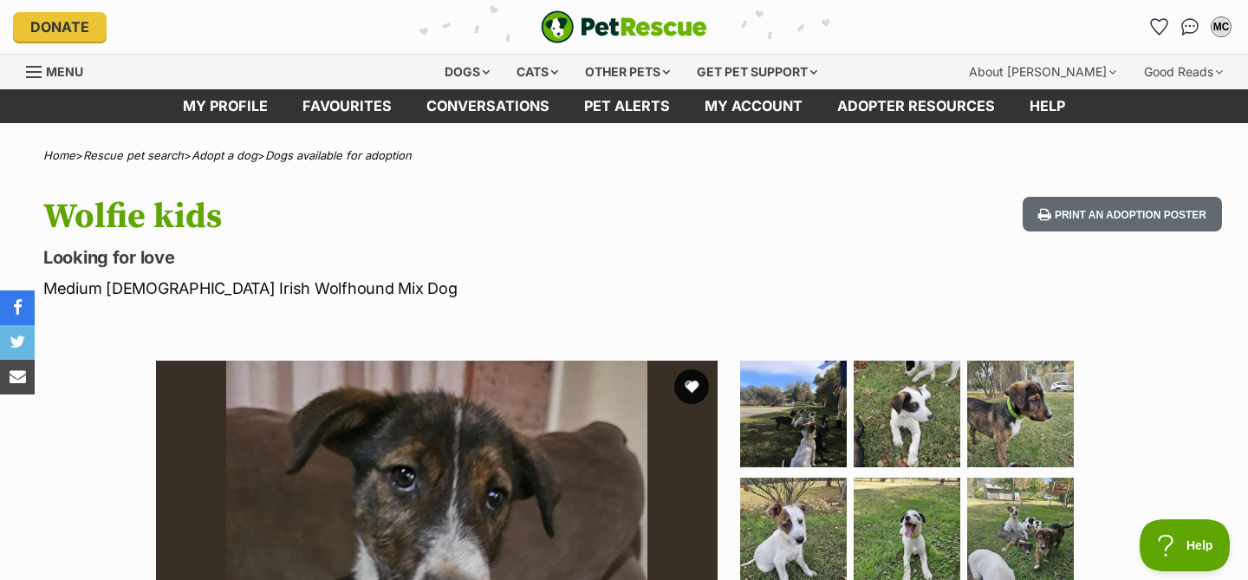
click at [632, 201] on h1 "Wolfie kids" at bounding box center [402, 217] width 718 height 40
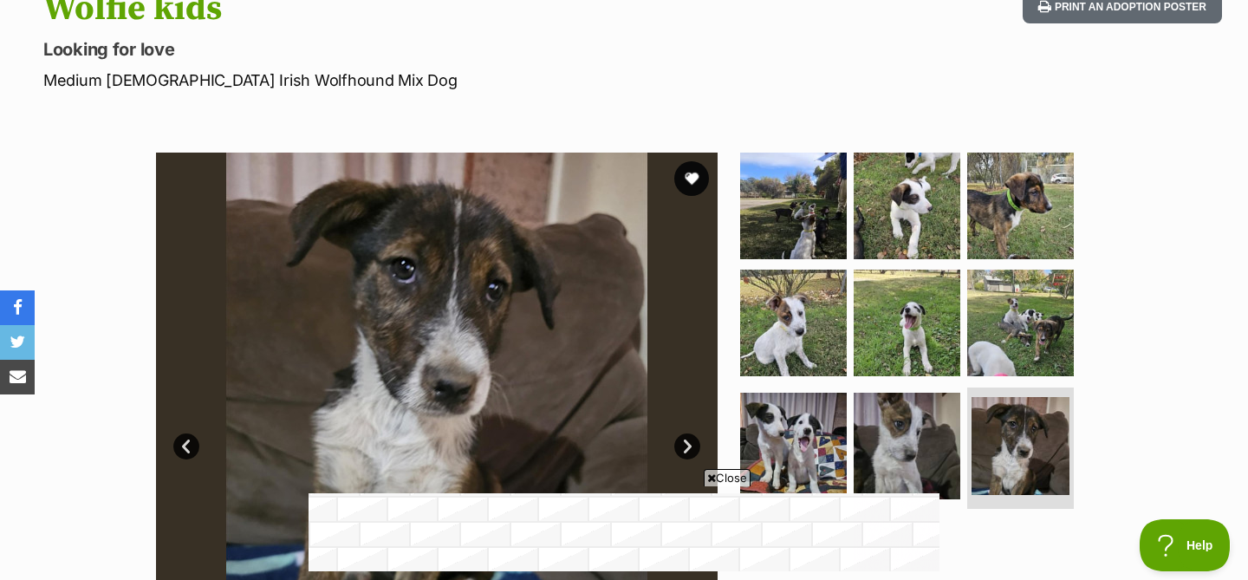
scroll to position [209, 0]
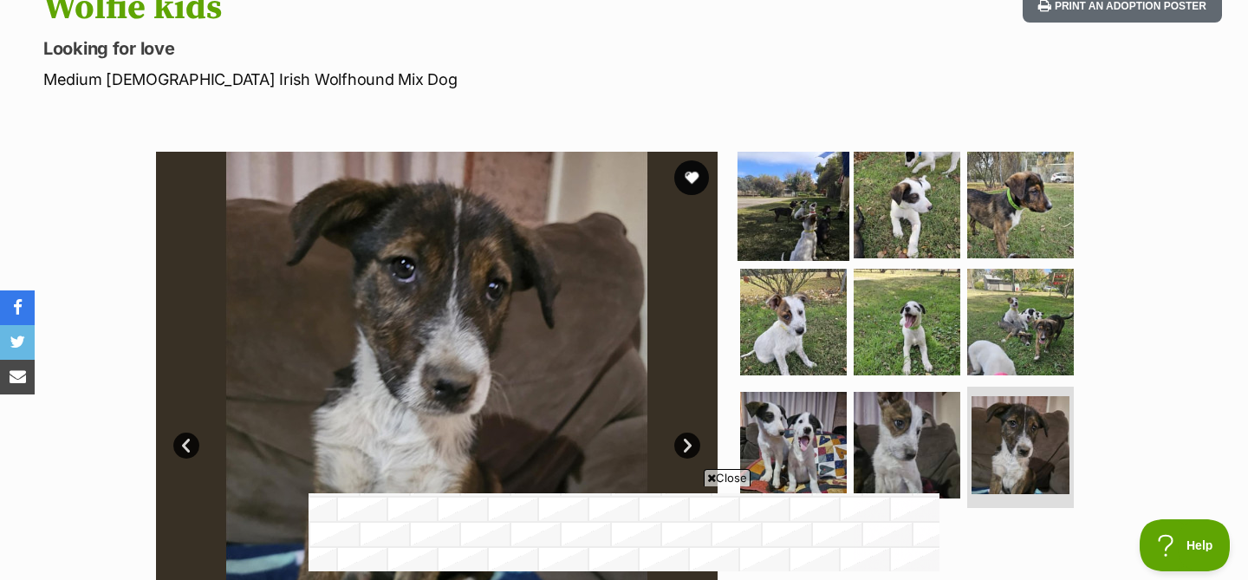
click at [781, 242] on img at bounding box center [794, 204] width 112 height 112
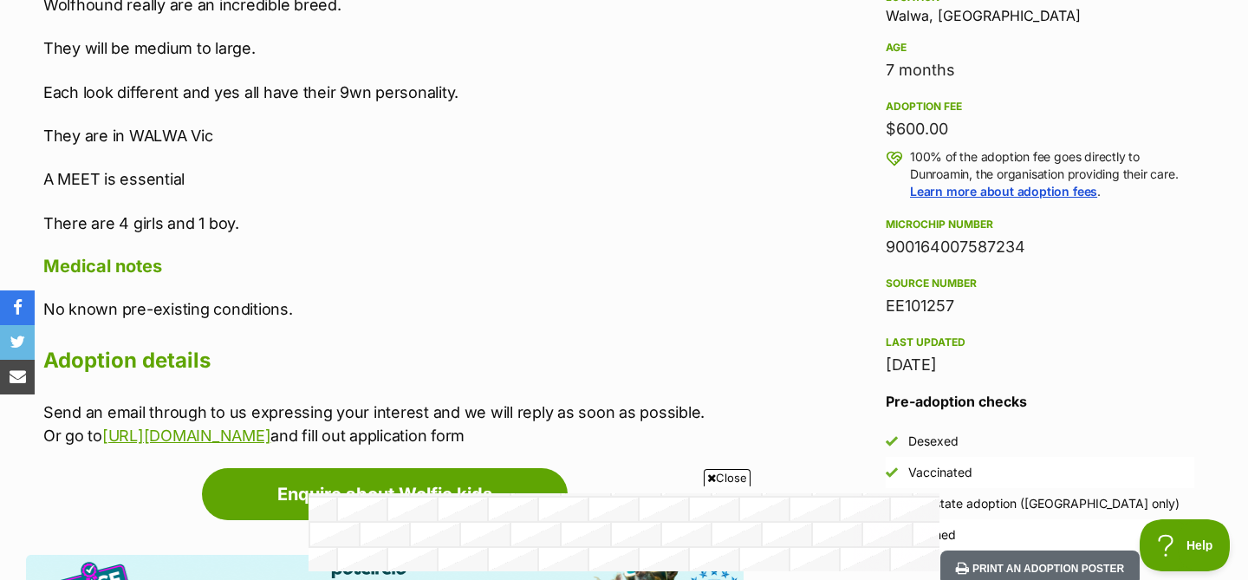
scroll to position [1182, 0]
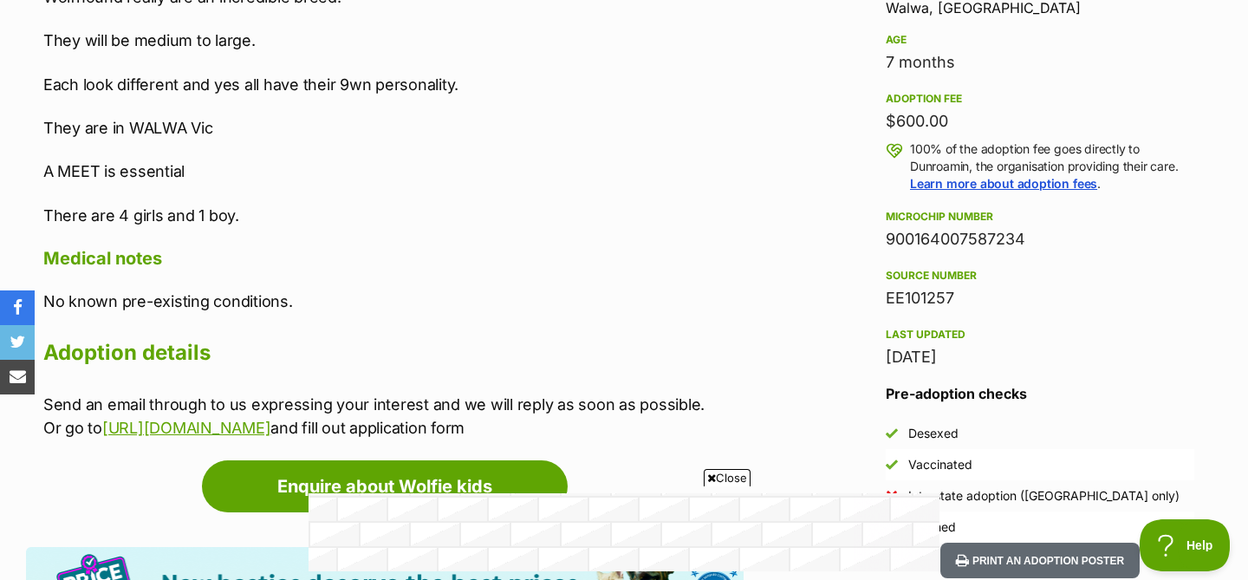
click at [734, 478] on span "Close" at bounding box center [727, 477] width 47 height 17
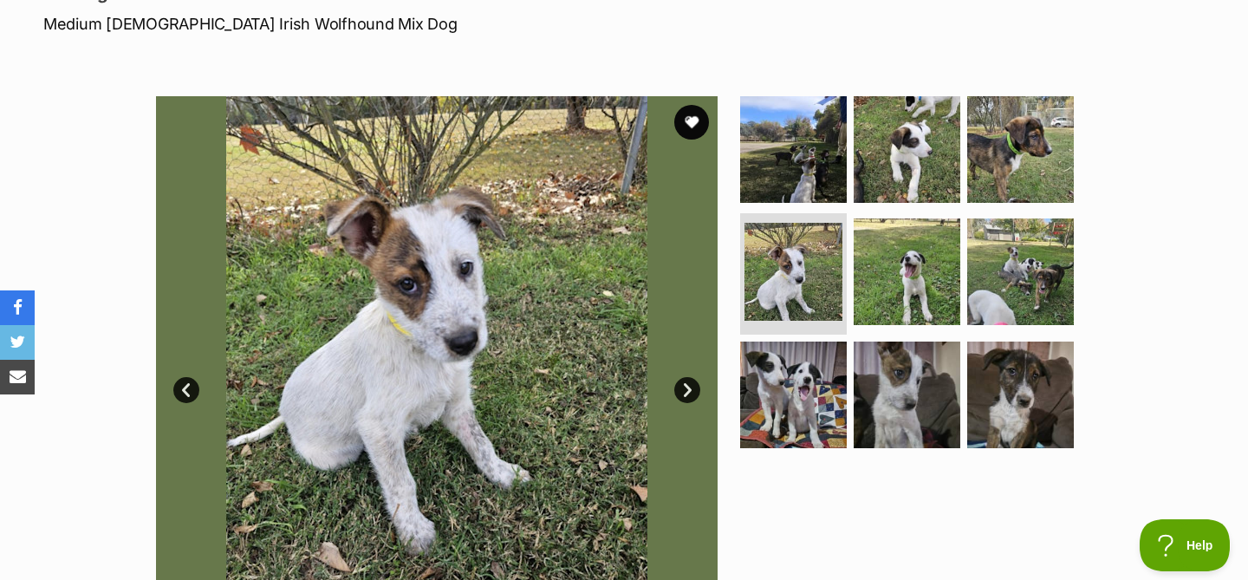
scroll to position [284, 0]
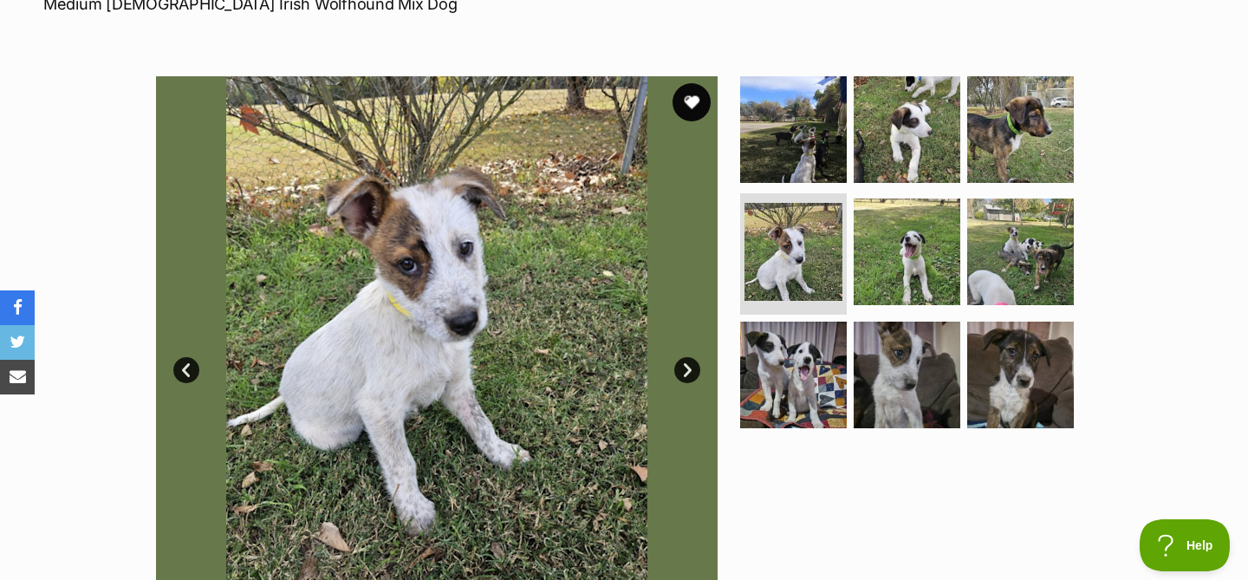
click at [694, 98] on button "favourite" at bounding box center [692, 102] width 38 height 38
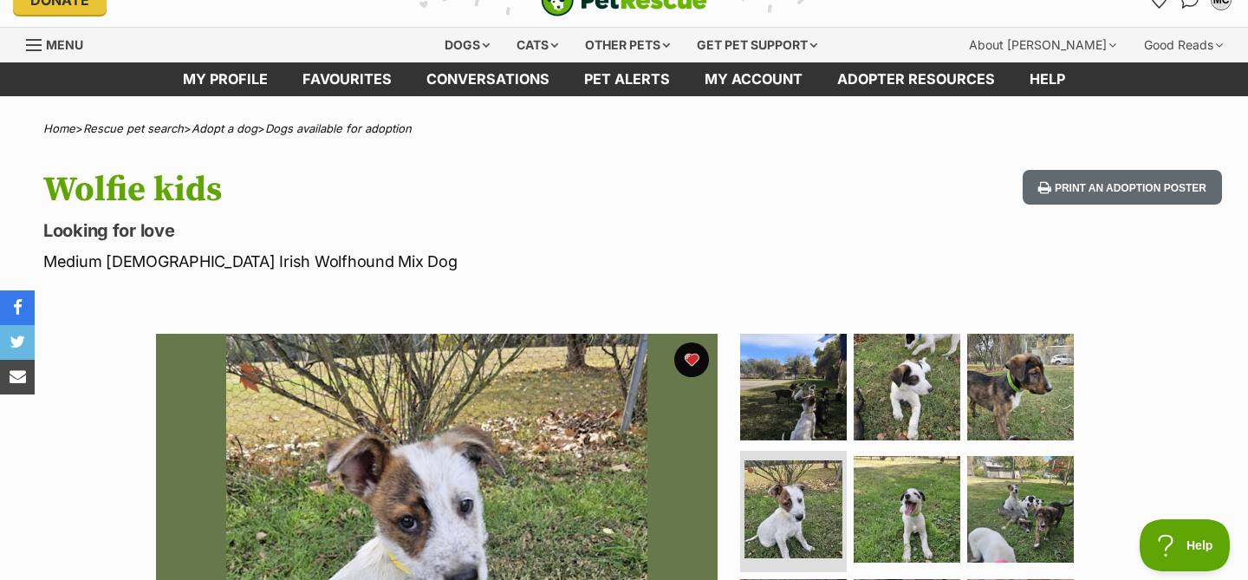
scroll to position [0, 0]
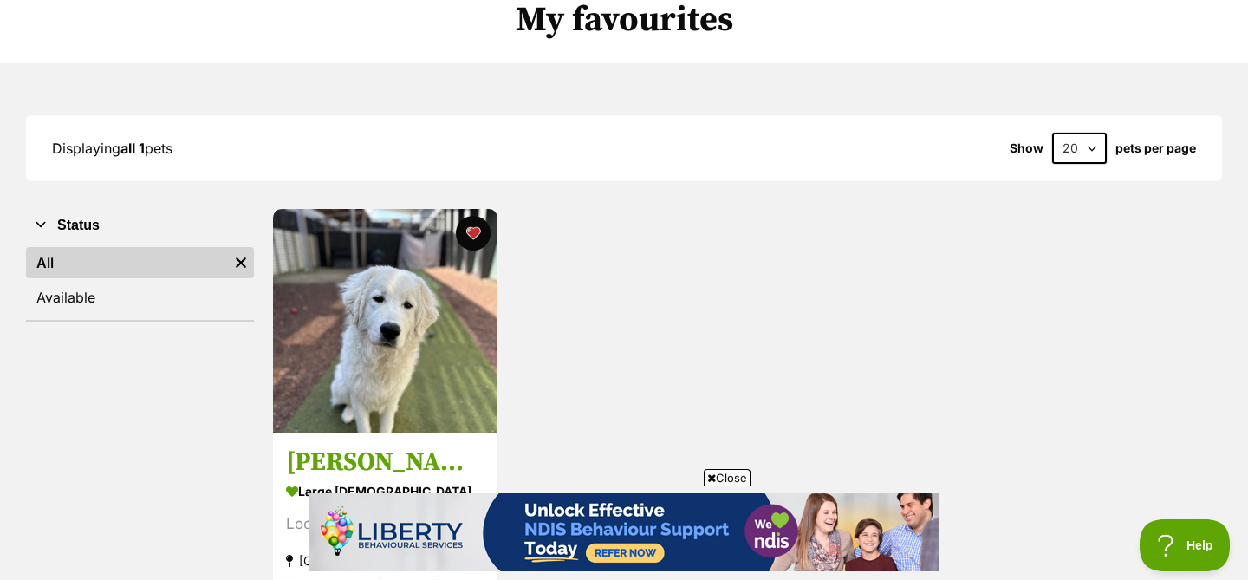
scroll to position [144, 0]
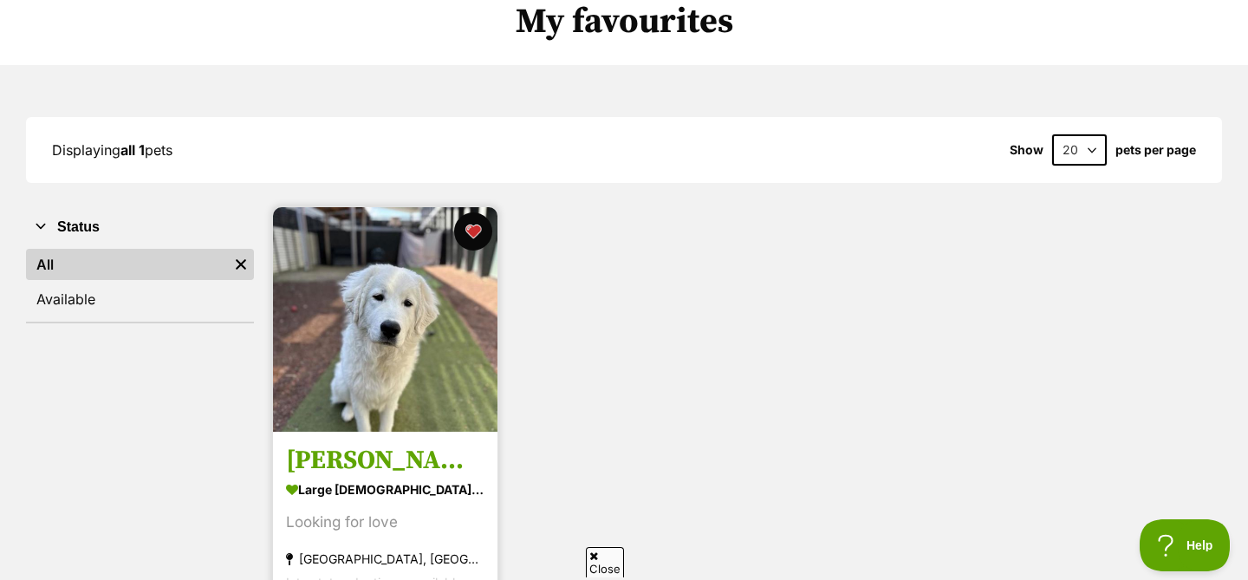
click at [476, 224] on button "favourite" at bounding box center [473, 231] width 38 height 38
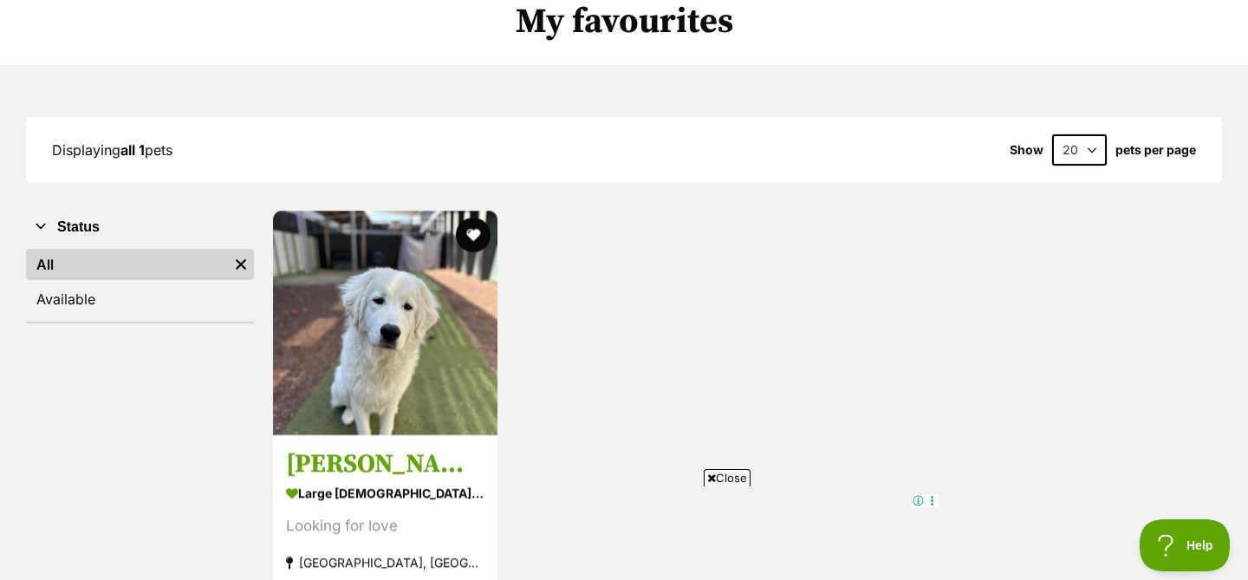
scroll to position [0, 0]
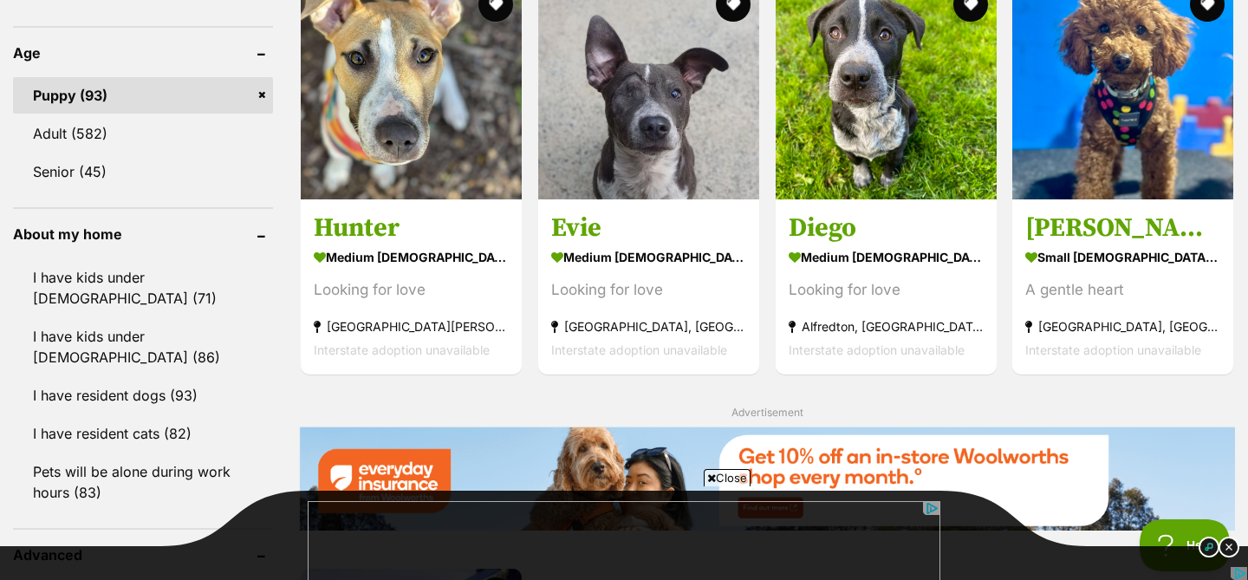
scroll to position [1739, 0]
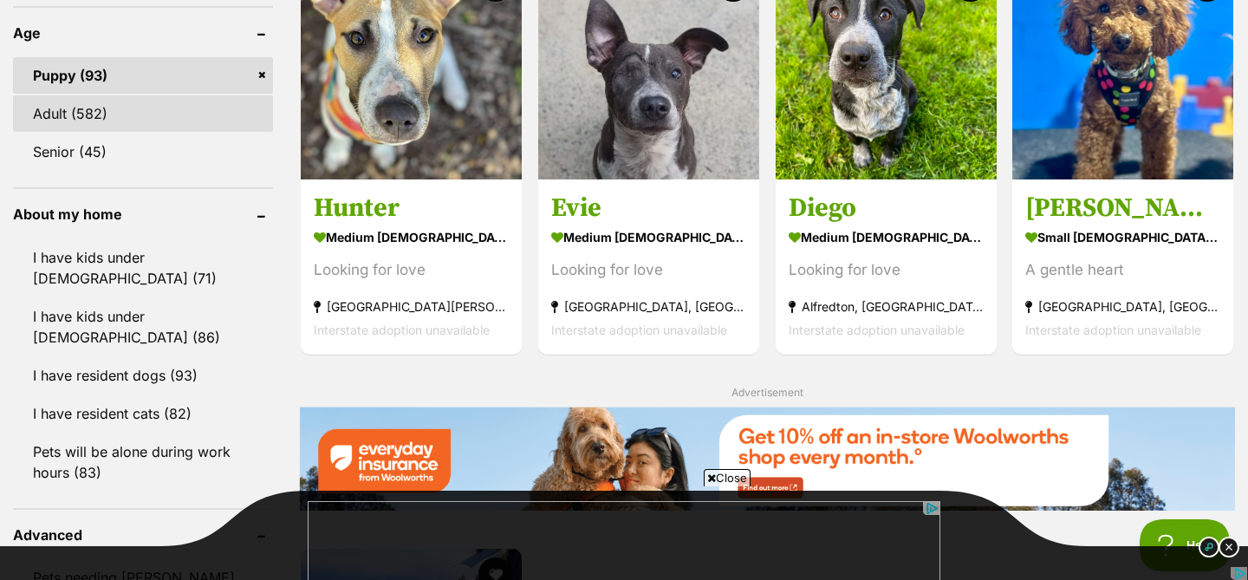
click at [174, 112] on link "Adult (582)" at bounding box center [143, 113] width 260 height 36
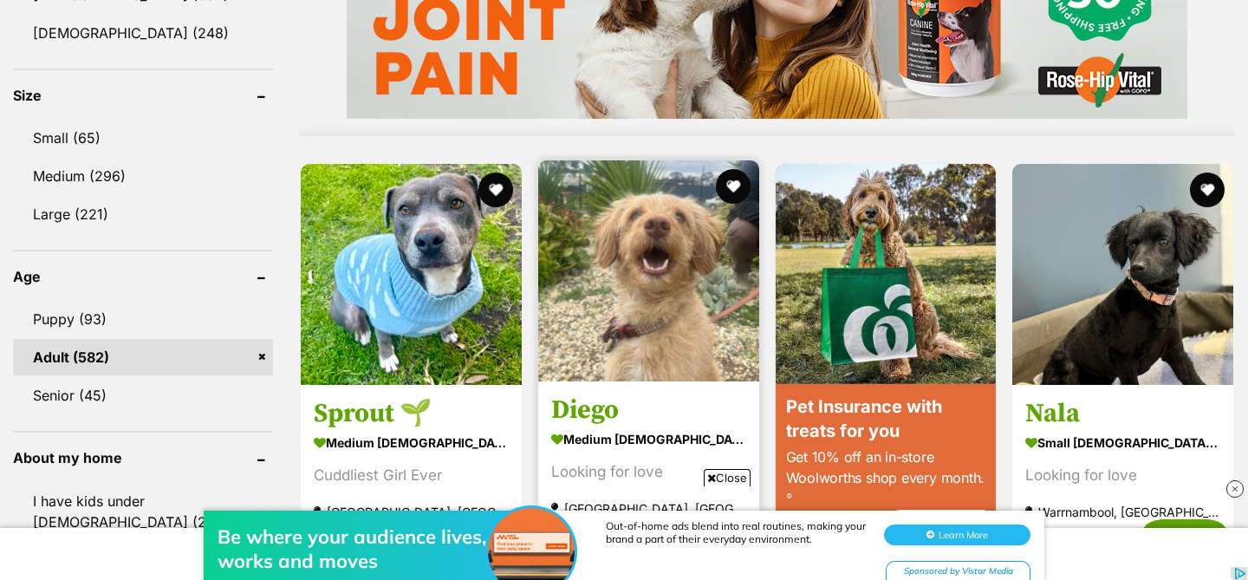
scroll to position [1532, 0]
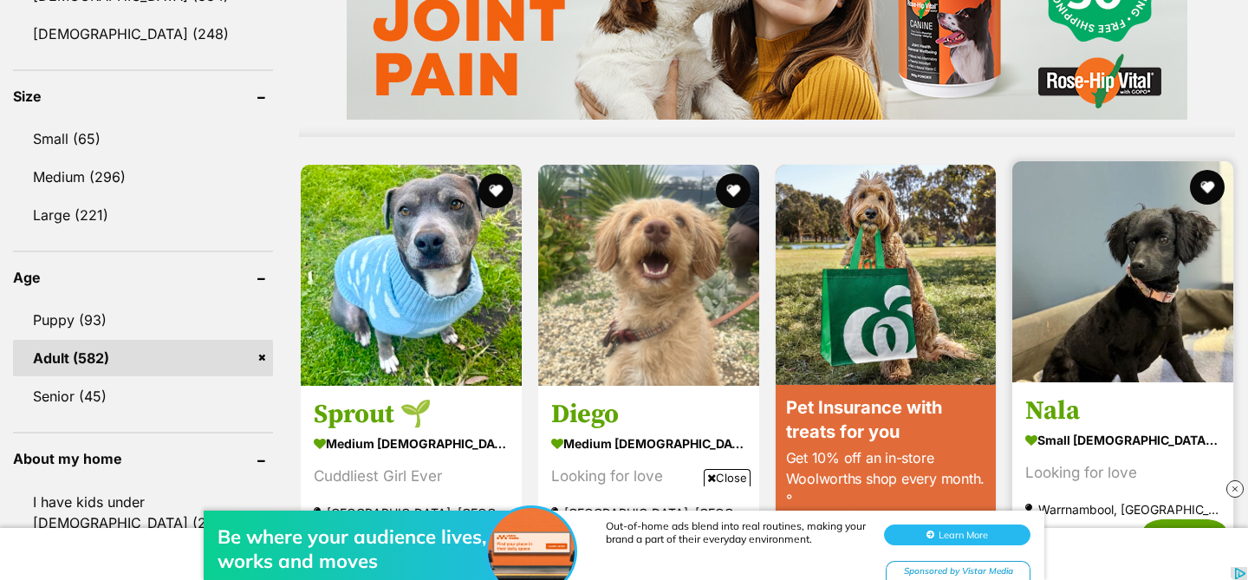
click at [1137, 377] on img at bounding box center [1122, 271] width 221 height 221
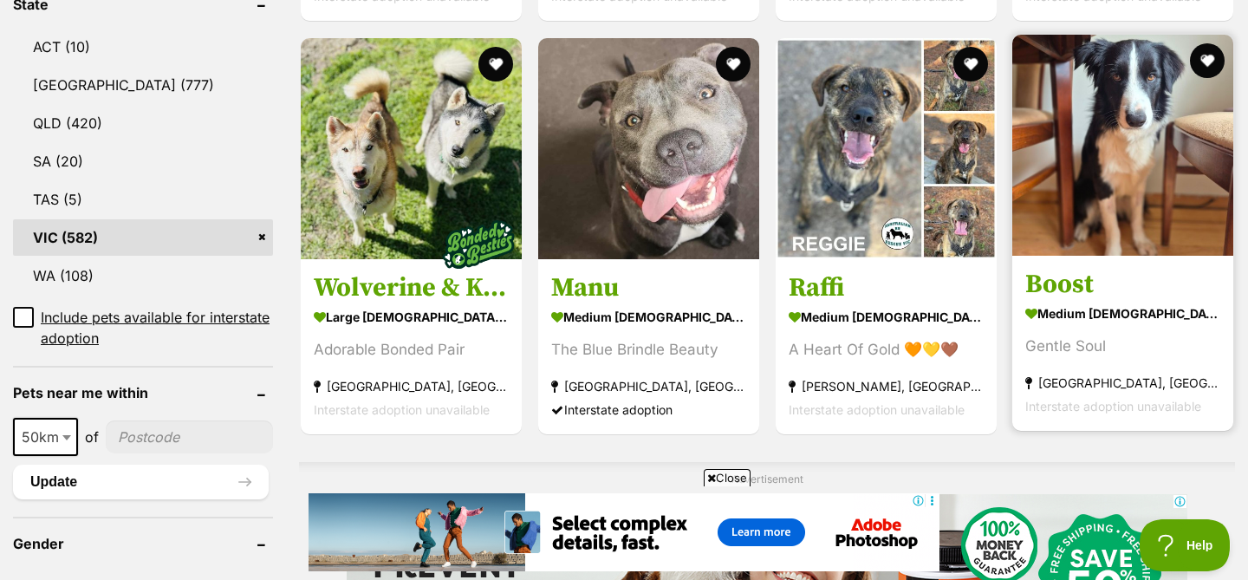
click at [1164, 277] on h3 "Boost" at bounding box center [1122, 284] width 195 height 33
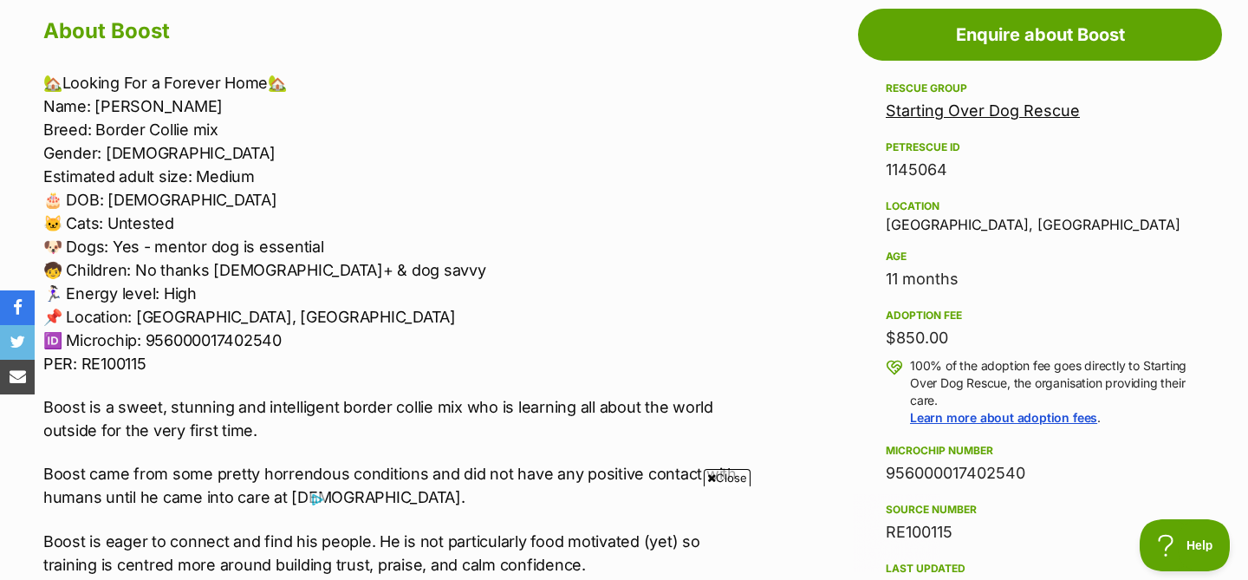
scroll to position [966, 0]
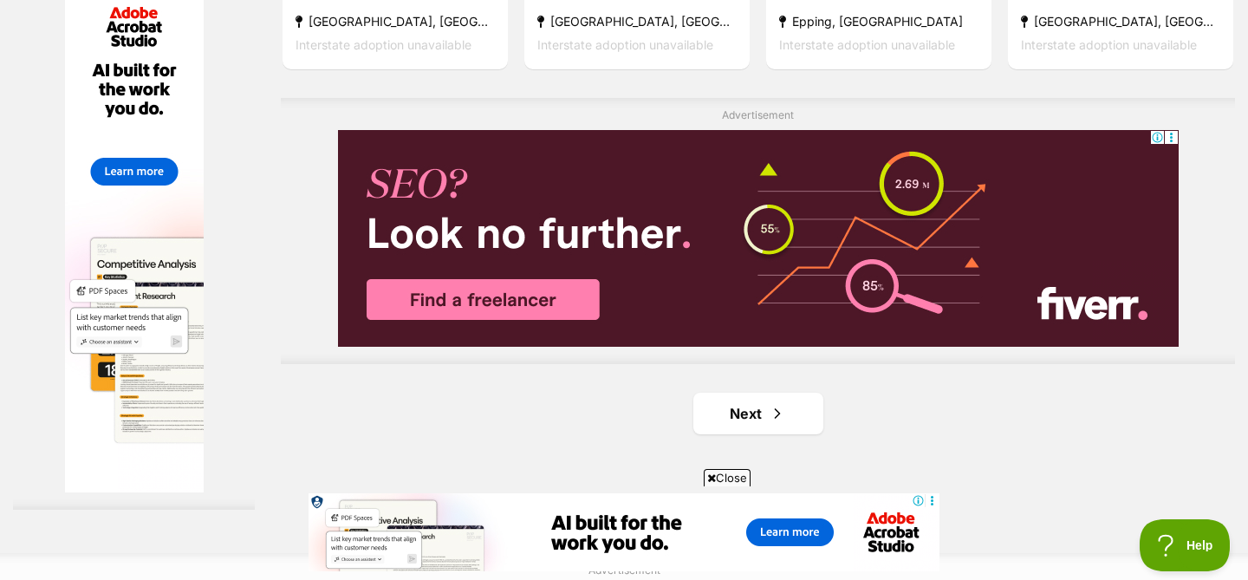
scroll to position [3050, 0]
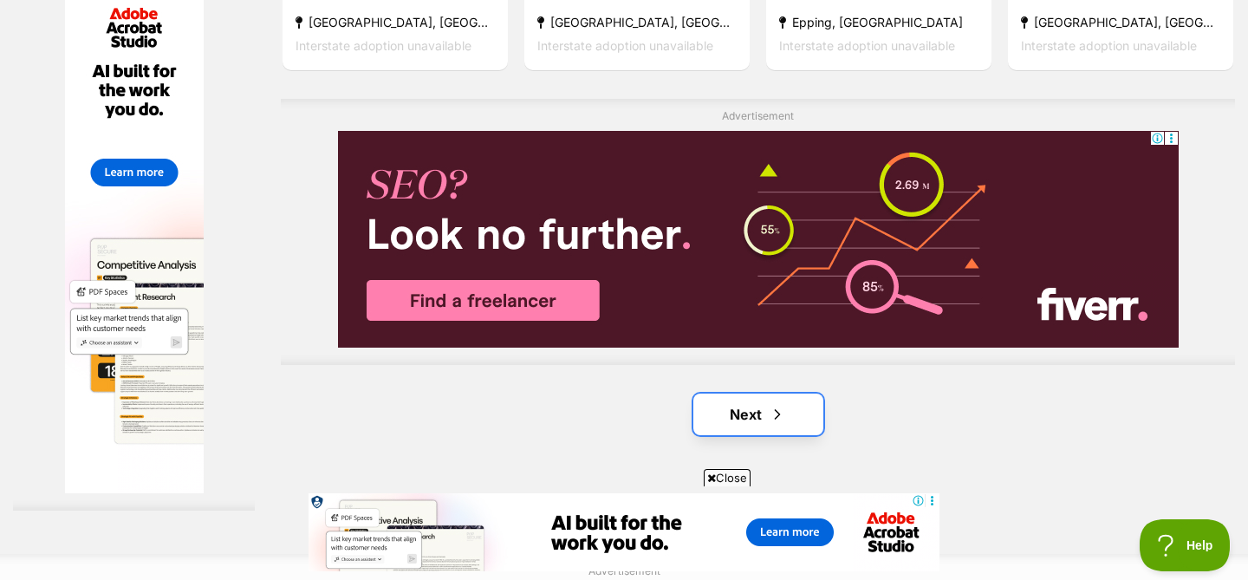
click at [729, 418] on link "Next" at bounding box center [758, 415] width 130 height 42
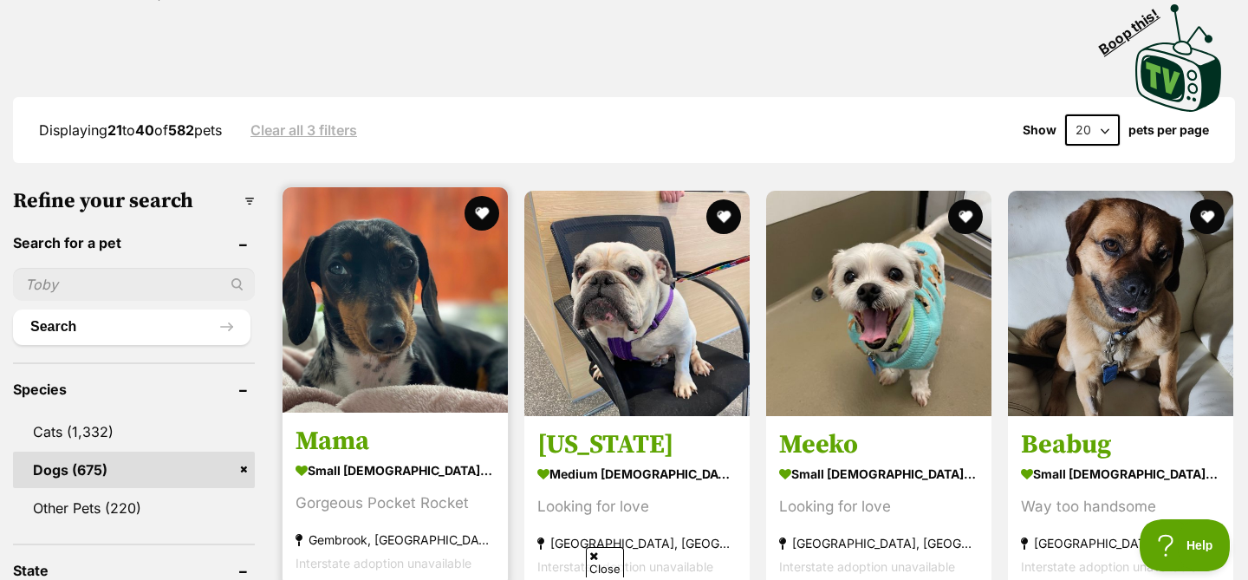
click at [427, 464] on strong "small [DEMOGRAPHIC_DATA] Dog" at bounding box center [395, 471] width 199 height 25
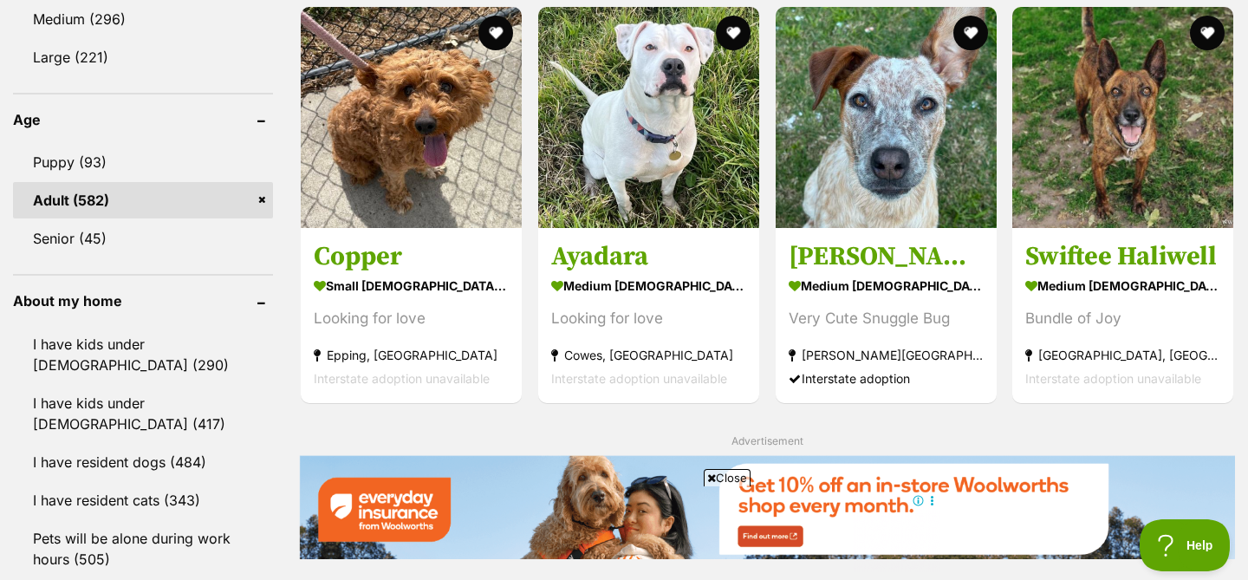
scroll to position [1662, 0]
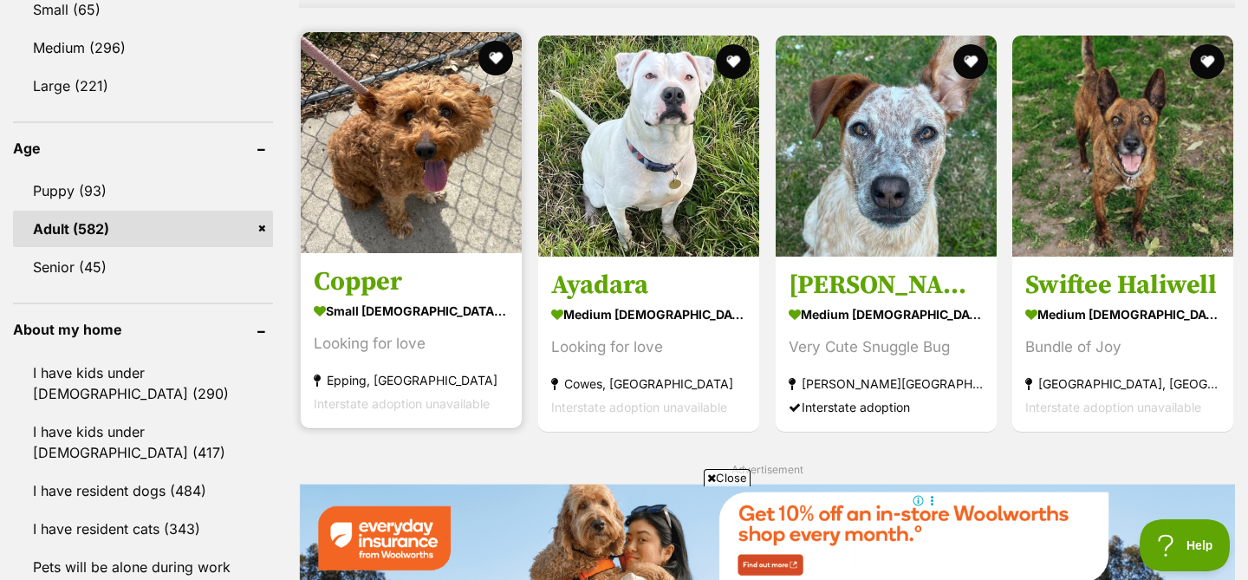
click at [435, 290] on h3 "Copper" at bounding box center [411, 281] width 195 height 33
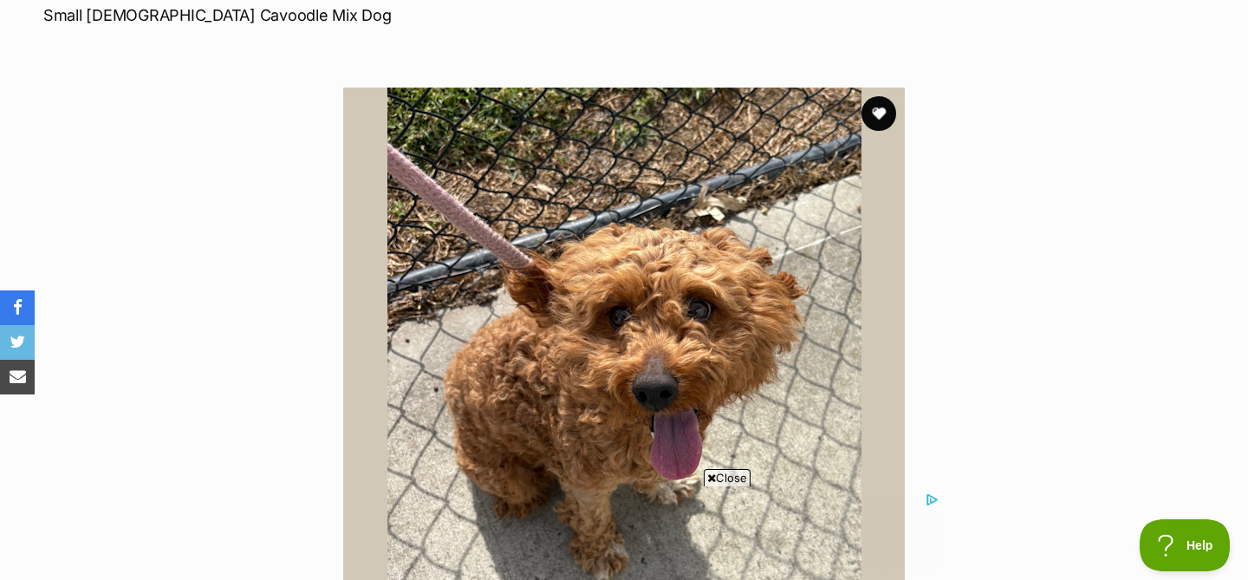
scroll to position [264, 0]
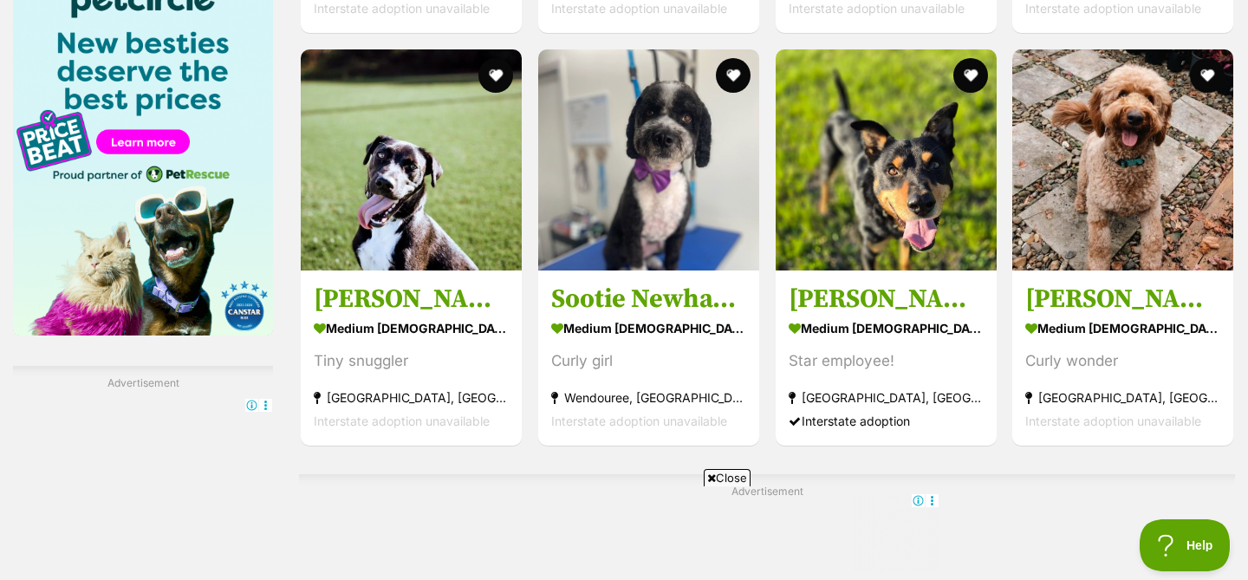
scroll to position [2657, 0]
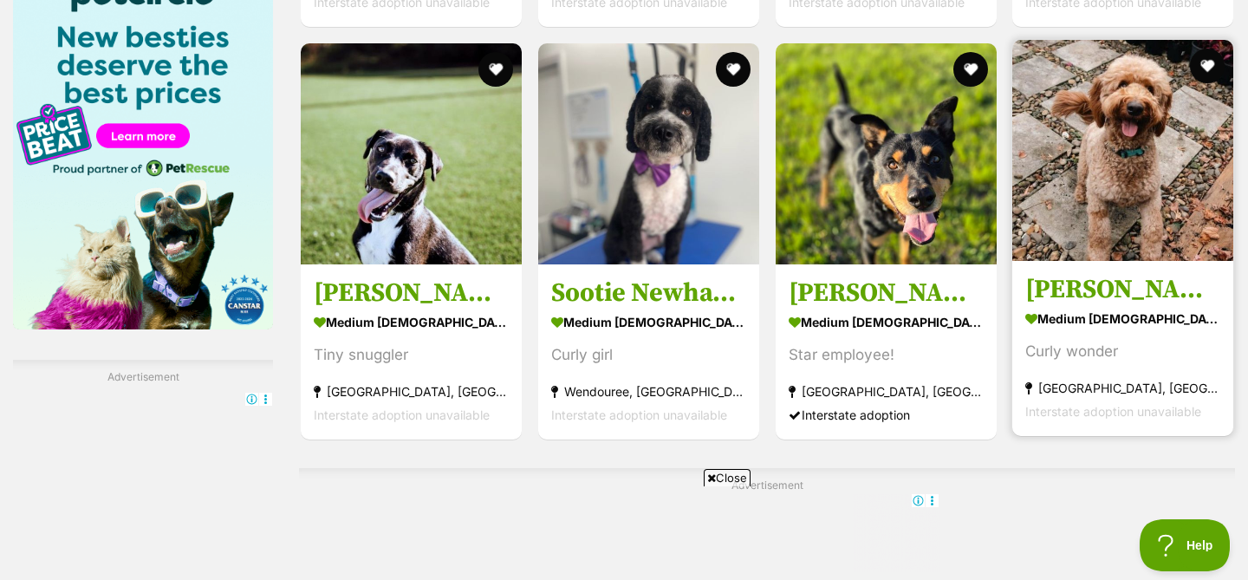
click at [1161, 337] on section "medium [DEMOGRAPHIC_DATA] Dog Curly wonder [GEOGRAPHIC_DATA], [GEOGRAPHIC_DATA]…" at bounding box center [1122, 365] width 195 height 117
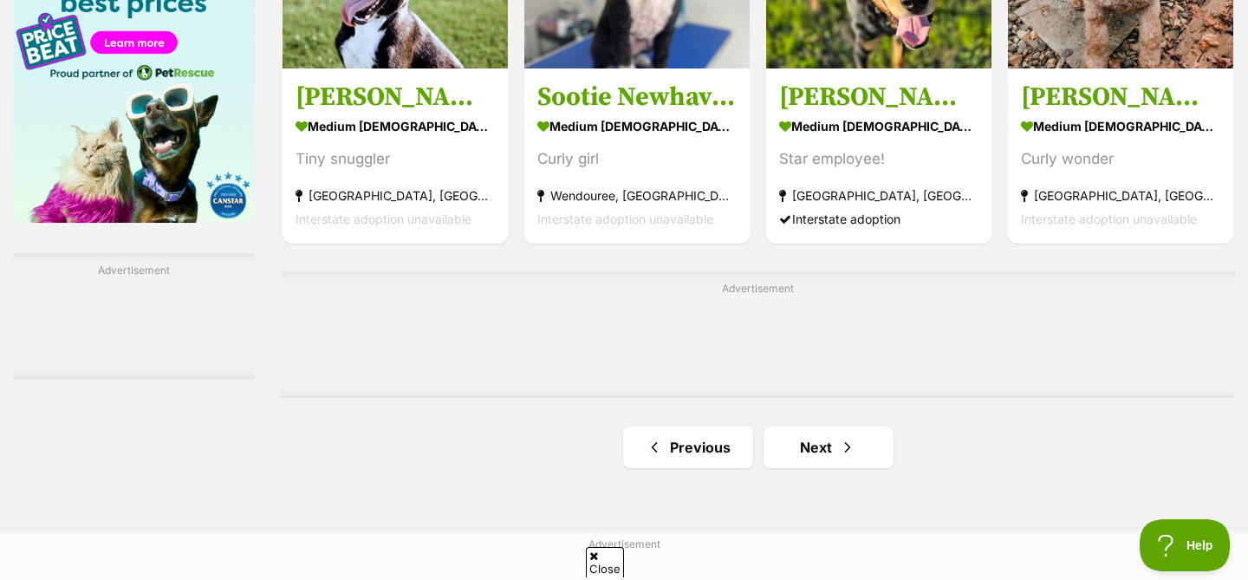
scroll to position [2761, 0]
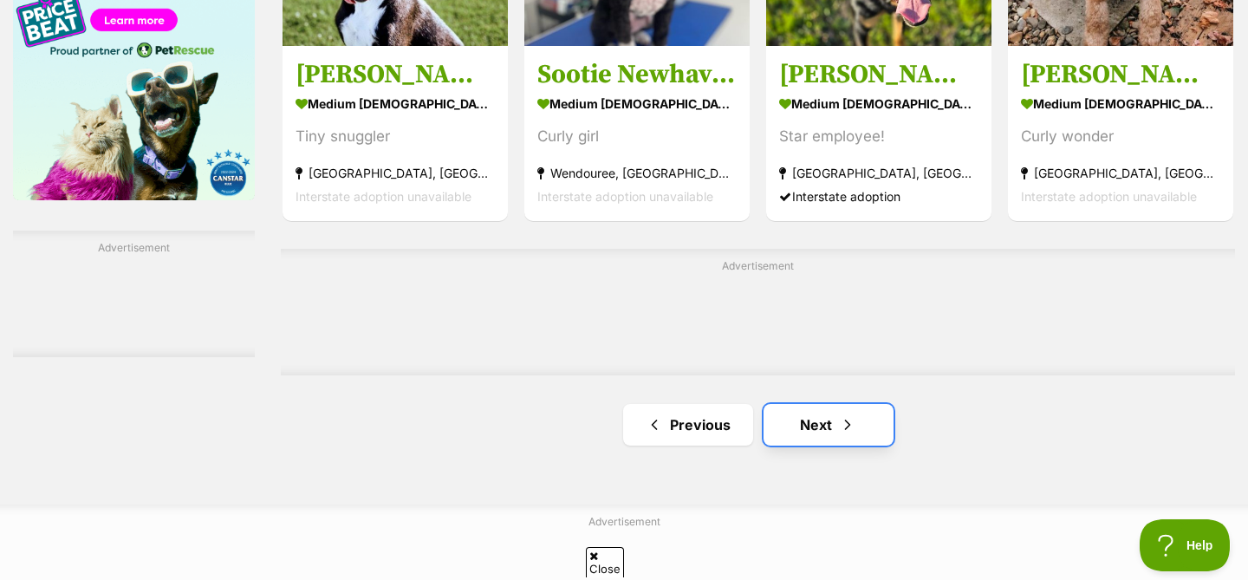
click at [812, 440] on link "Next" at bounding box center [829, 425] width 130 height 42
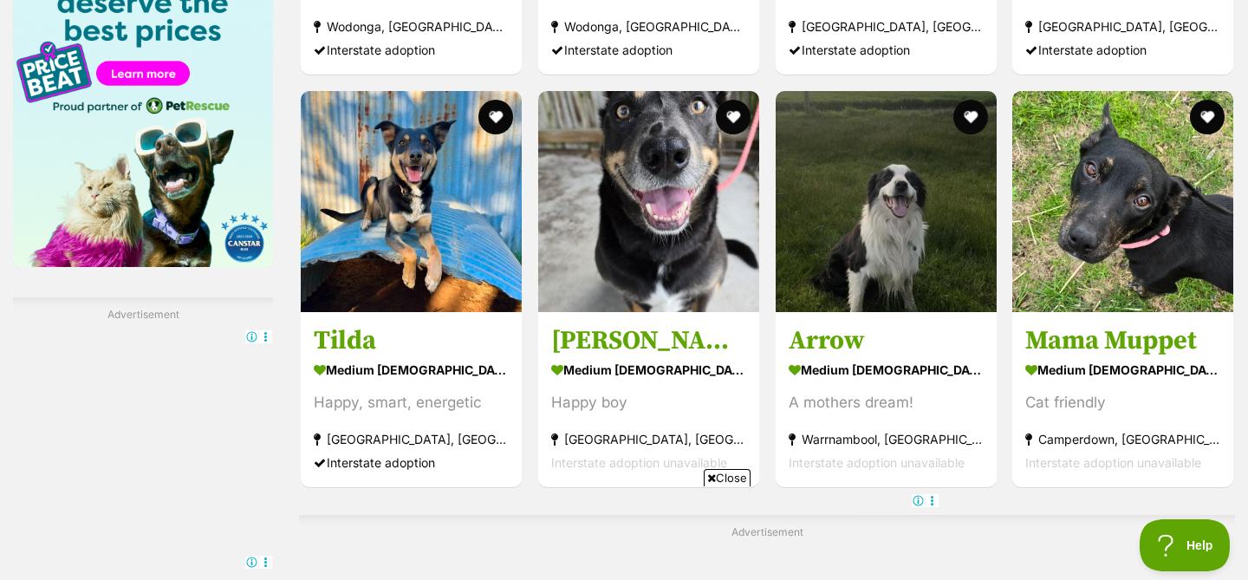
scroll to position [2717, 0]
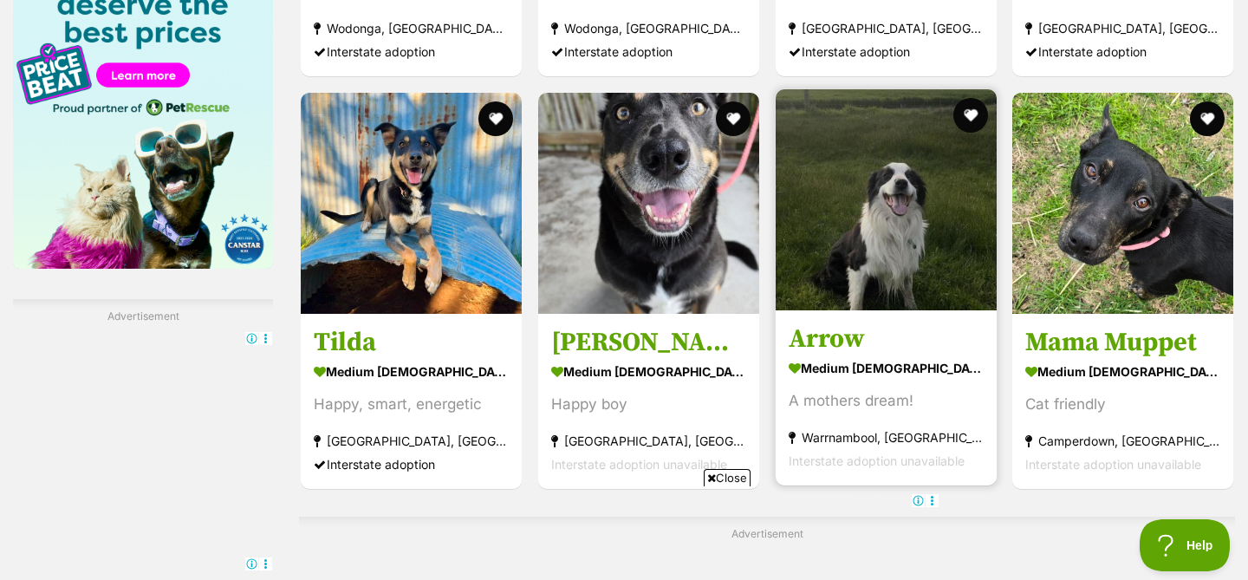
click at [920, 386] on section "medium male Dog A mothers dream! Warrnambool, VIC Interstate adoption unavailab…" at bounding box center [886, 413] width 195 height 117
